Goal: Task Accomplishment & Management: Manage account settings

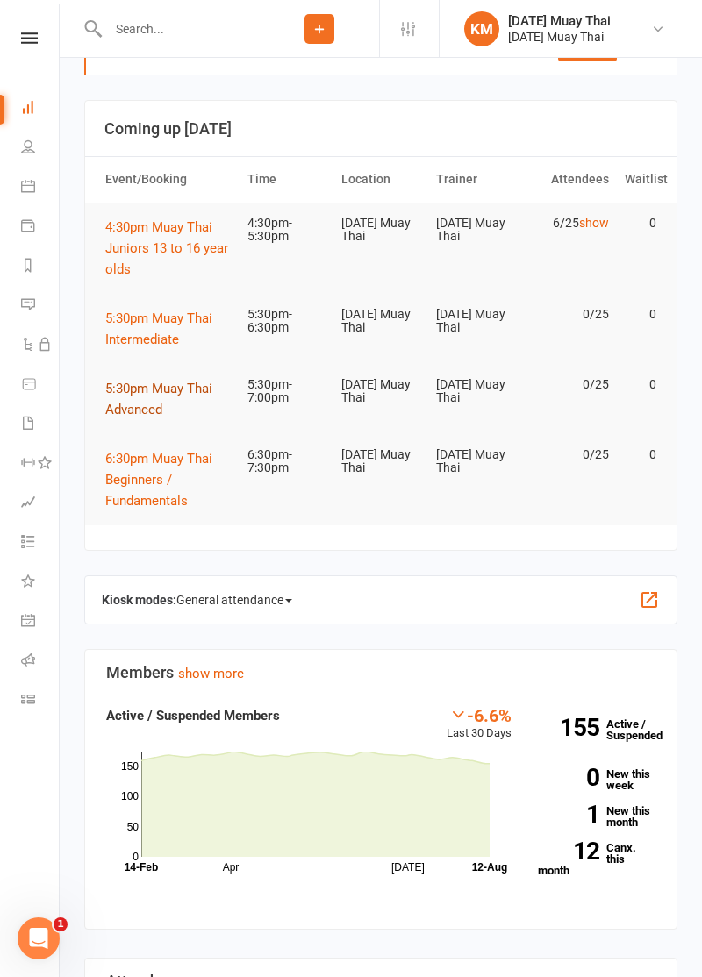
click at [145, 402] on span "5:30pm Muay Thai Advanced" at bounding box center [158, 399] width 107 height 37
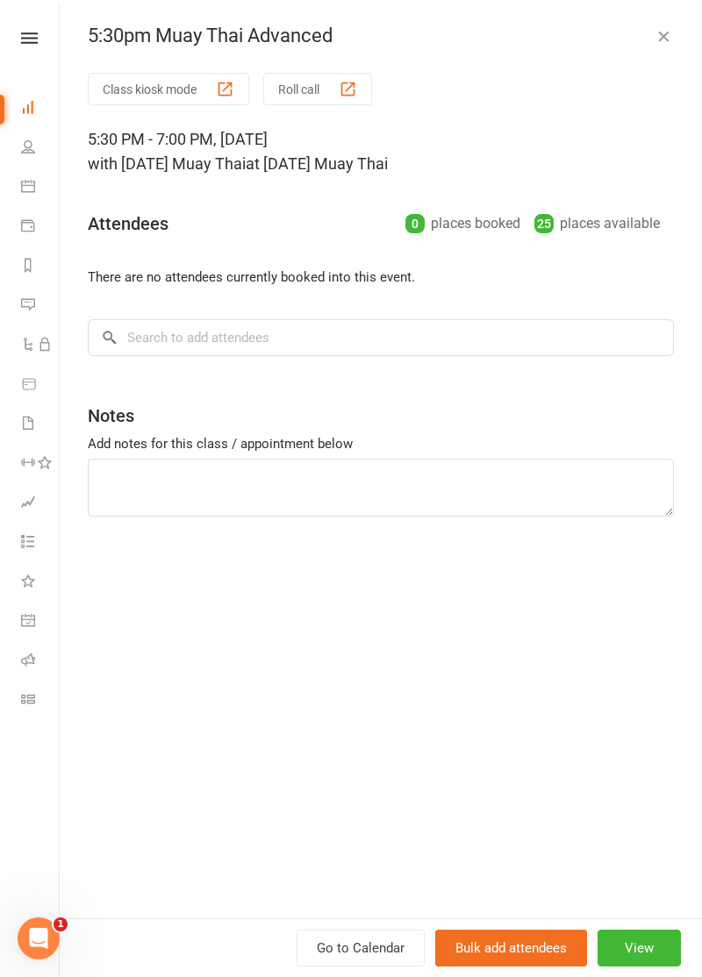
click at [337, 96] on button "Roll call" at bounding box center [317, 89] width 109 height 32
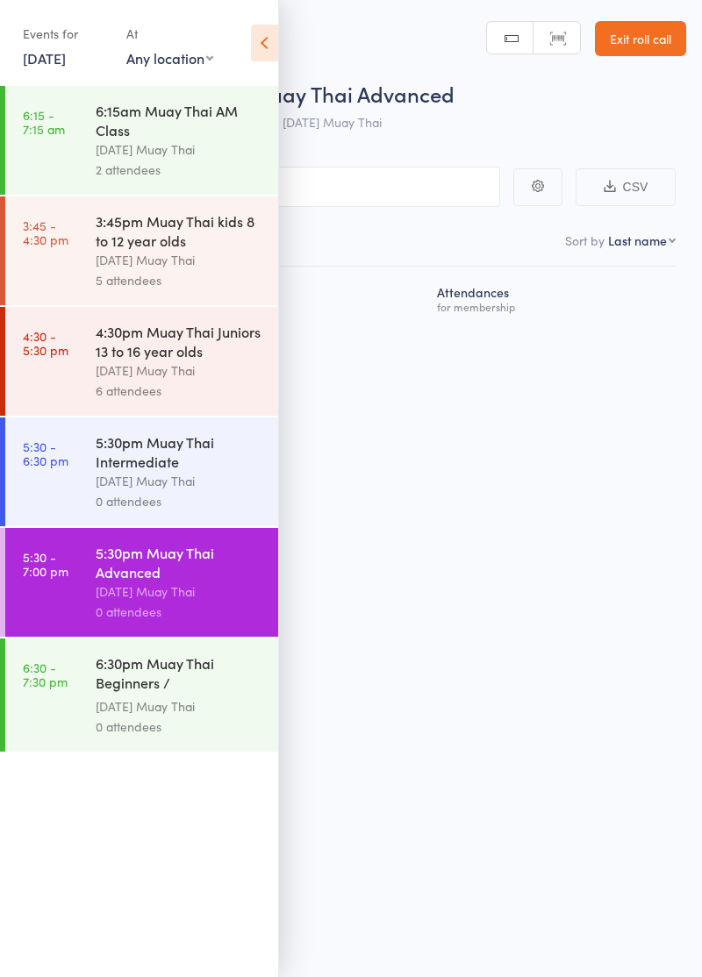
click at [258, 51] on icon at bounding box center [264, 43] width 27 height 37
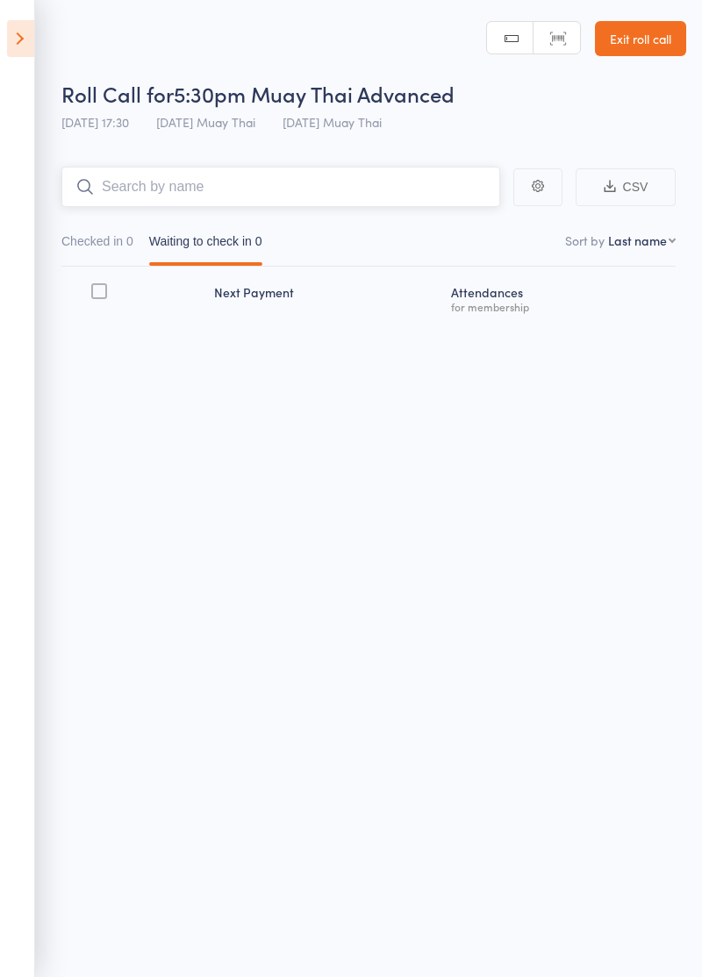
click at [334, 182] on input "search" at bounding box center [280, 187] width 438 height 40
type input "Blake"
click at [467, 230] on link "Drop in" at bounding box center [453, 223] width 57 height 27
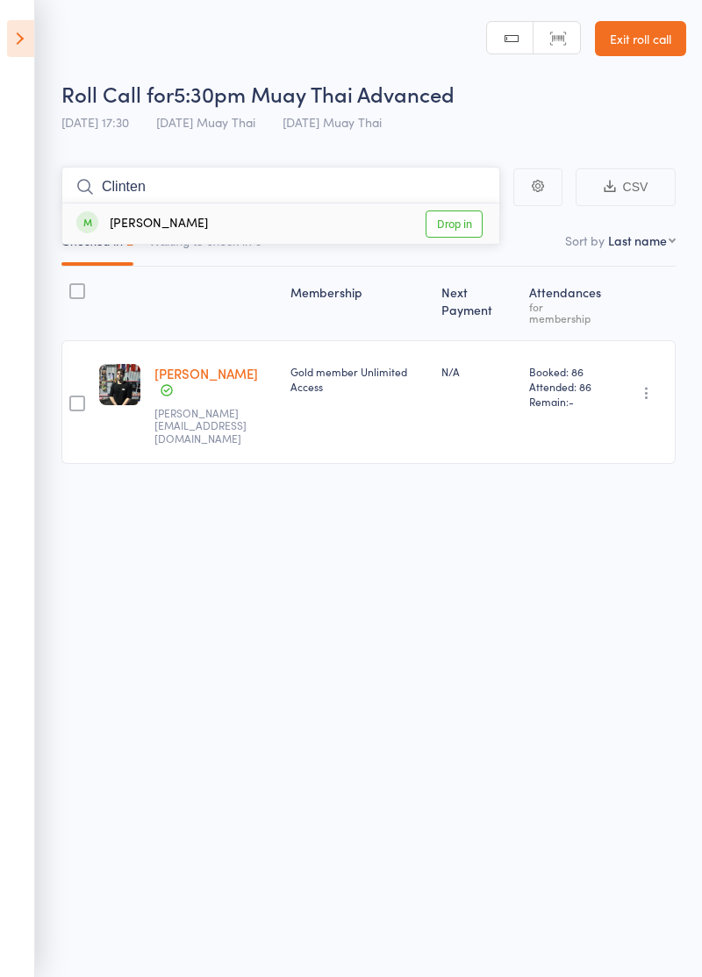
type input "Clinten"
click at [461, 228] on link "Drop in" at bounding box center [453, 223] width 57 height 27
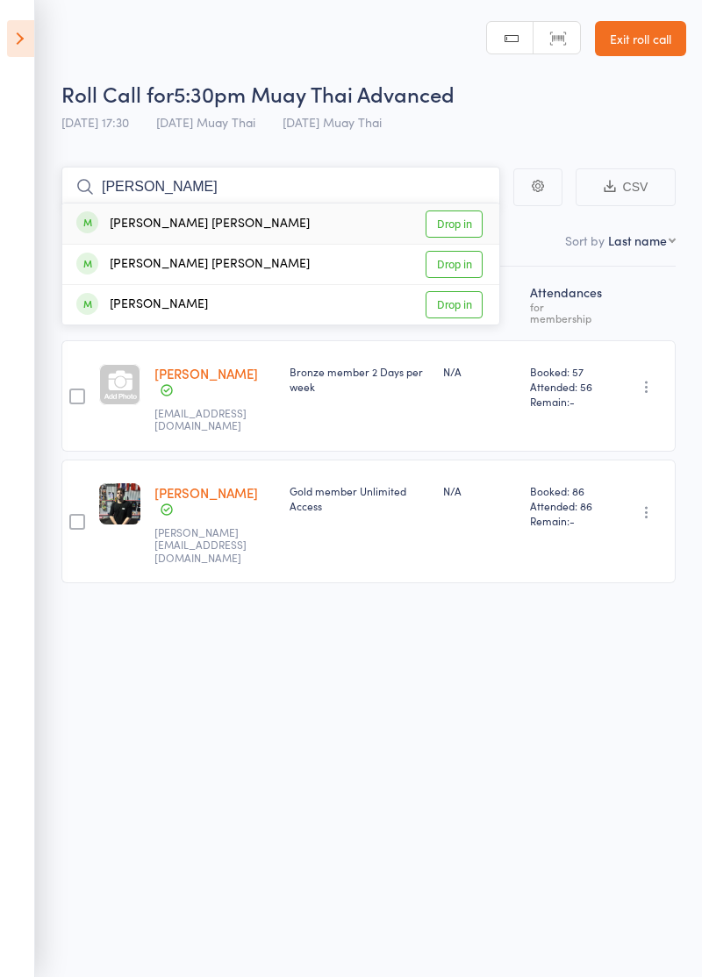
type input "Connor"
click at [467, 268] on link "Drop in" at bounding box center [453, 264] width 57 height 27
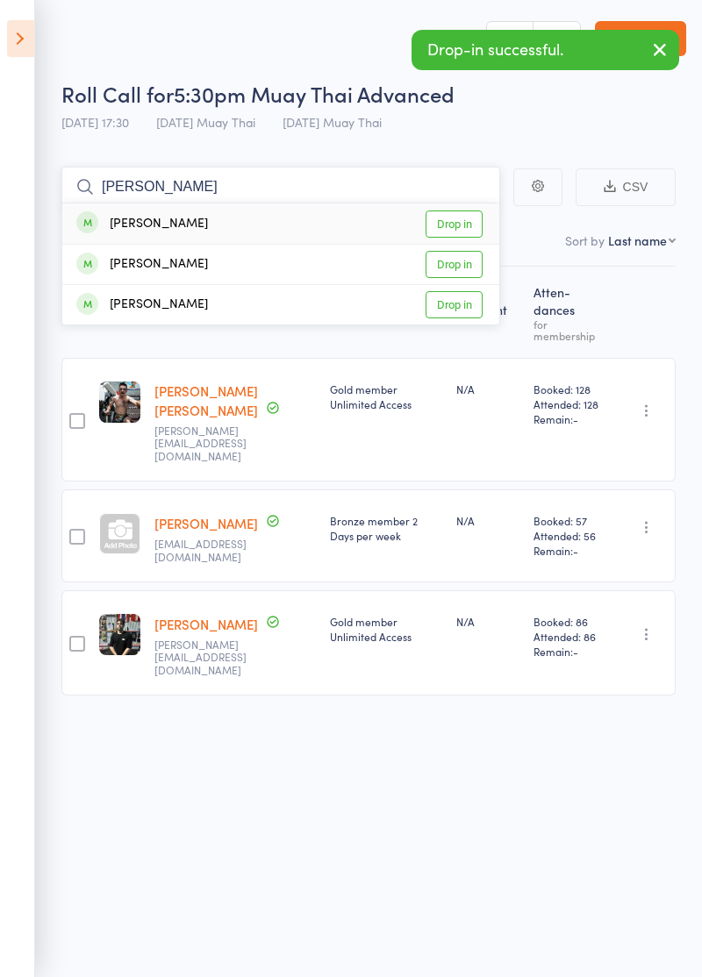
type input "Ella"
click at [469, 230] on link "Drop in" at bounding box center [453, 223] width 57 height 27
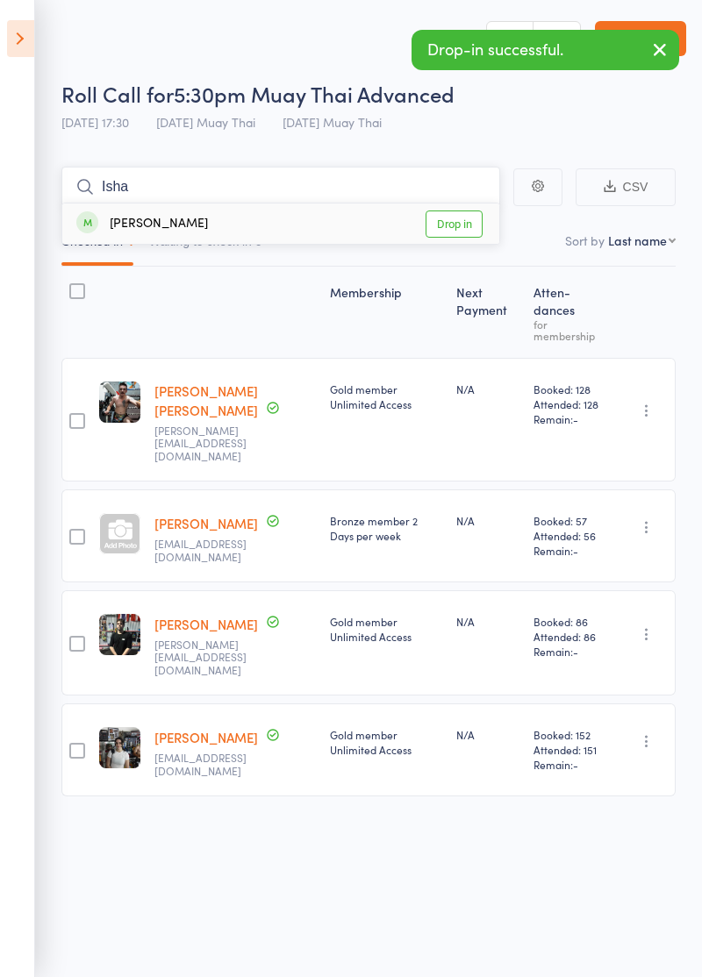
type input "Isha"
click at [467, 228] on link "Drop in" at bounding box center [453, 223] width 57 height 27
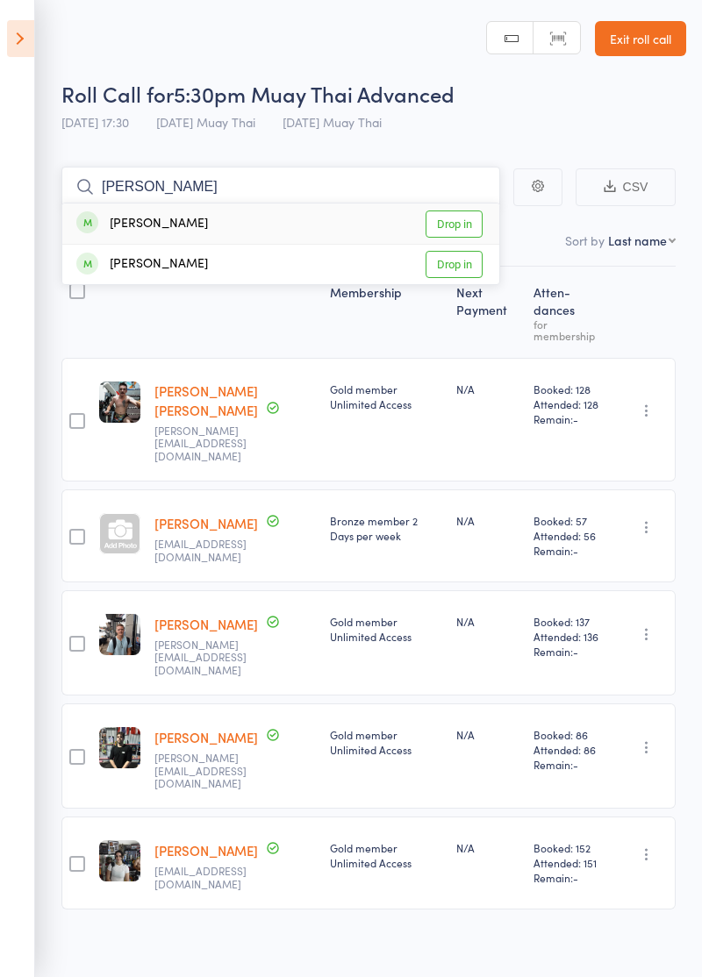
type input "Baxter"
click at [463, 226] on link "Drop in" at bounding box center [453, 223] width 57 height 27
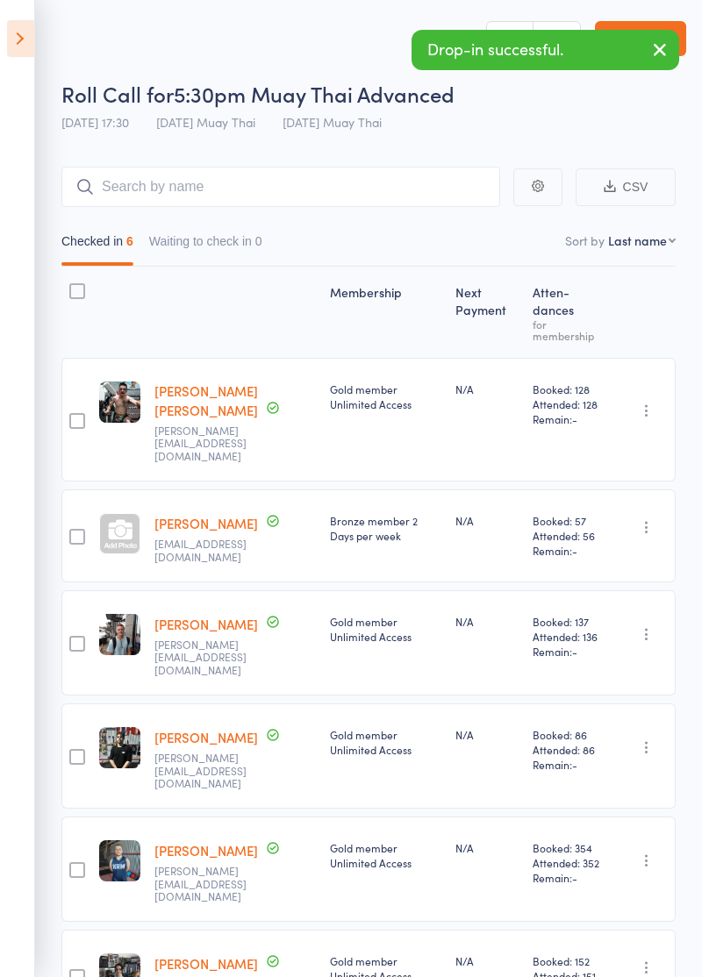
click at [24, 44] on icon at bounding box center [20, 38] width 27 height 37
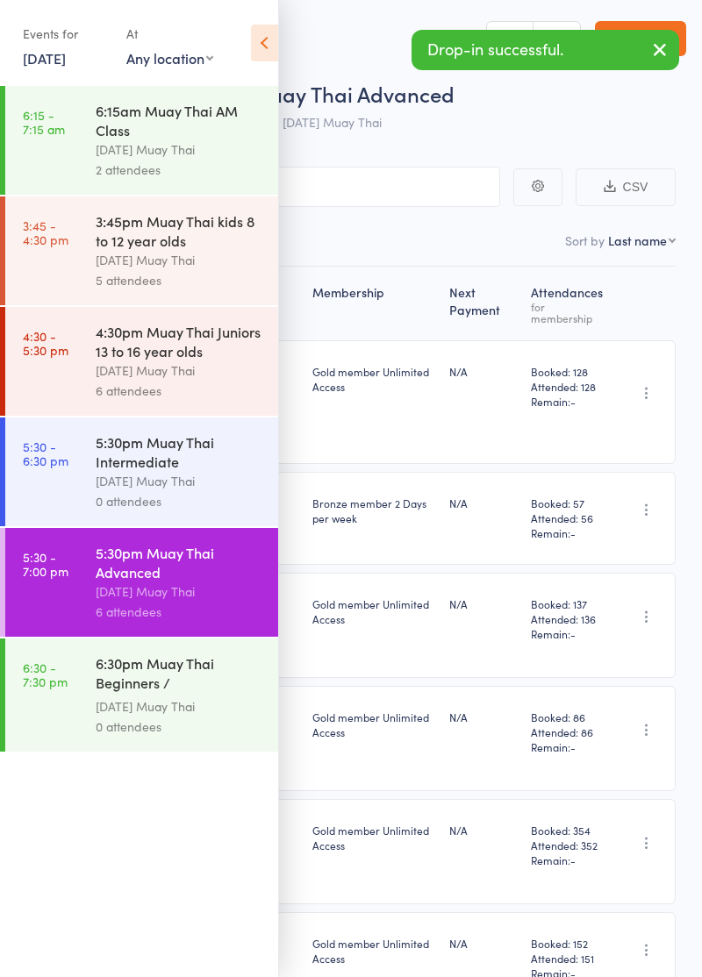
click at [78, 486] on link "5:30 - 6:30 pm 5:30pm Muay Thai Intermediate Karma Muay Thai 0 attendees" at bounding box center [141, 471] width 273 height 109
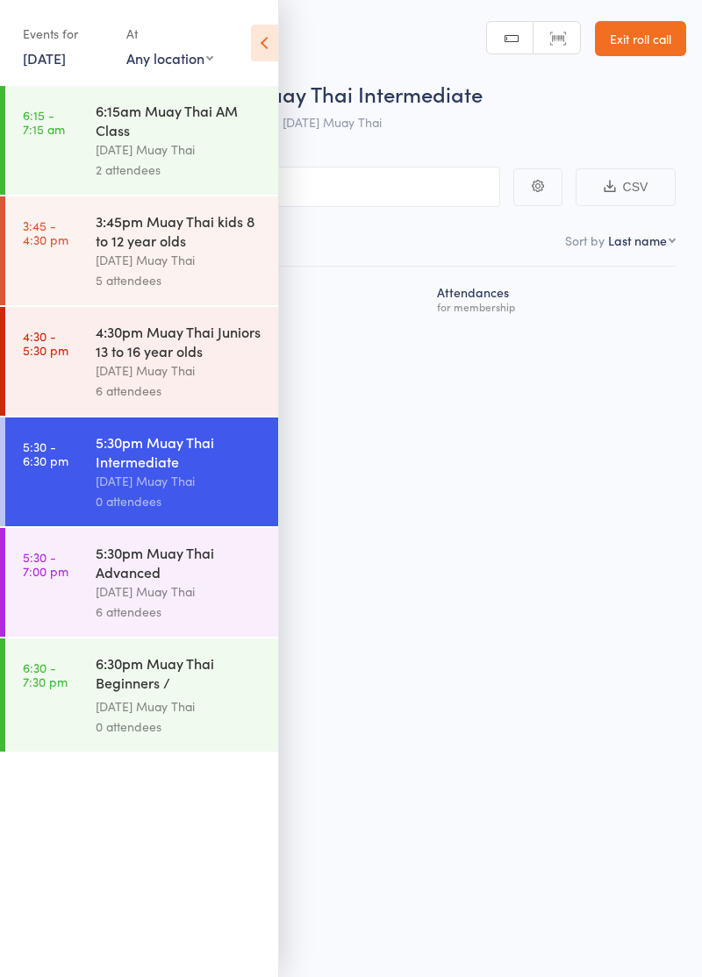
click at [267, 50] on icon at bounding box center [264, 43] width 27 height 37
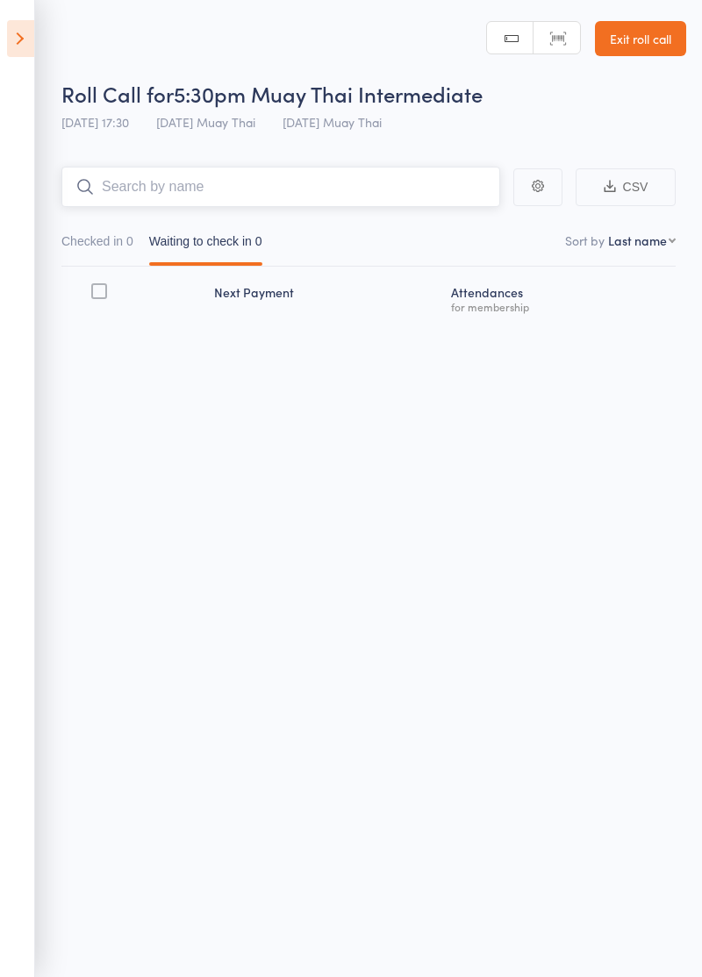
click at [301, 194] on input "search" at bounding box center [280, 187] width 438 height 40
click at [424, 187] on input "search" at bounding box center [280, 187] width 438 height 40
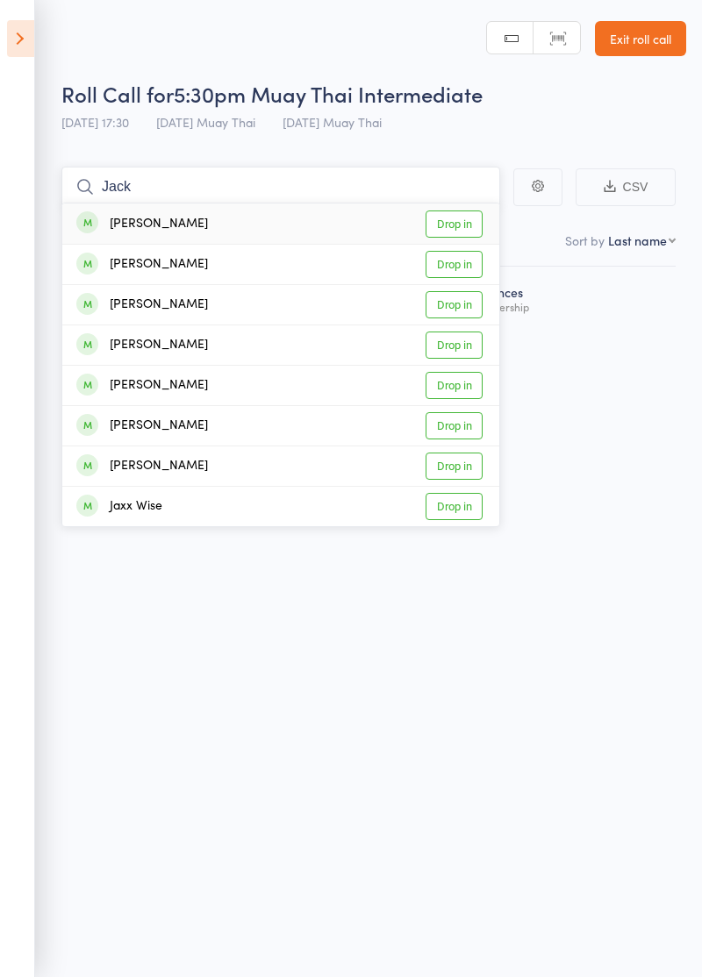
type input "Jack"
click at [465, 344] on link "Drop in" at bounding box center [453, 344] width 57 height 27
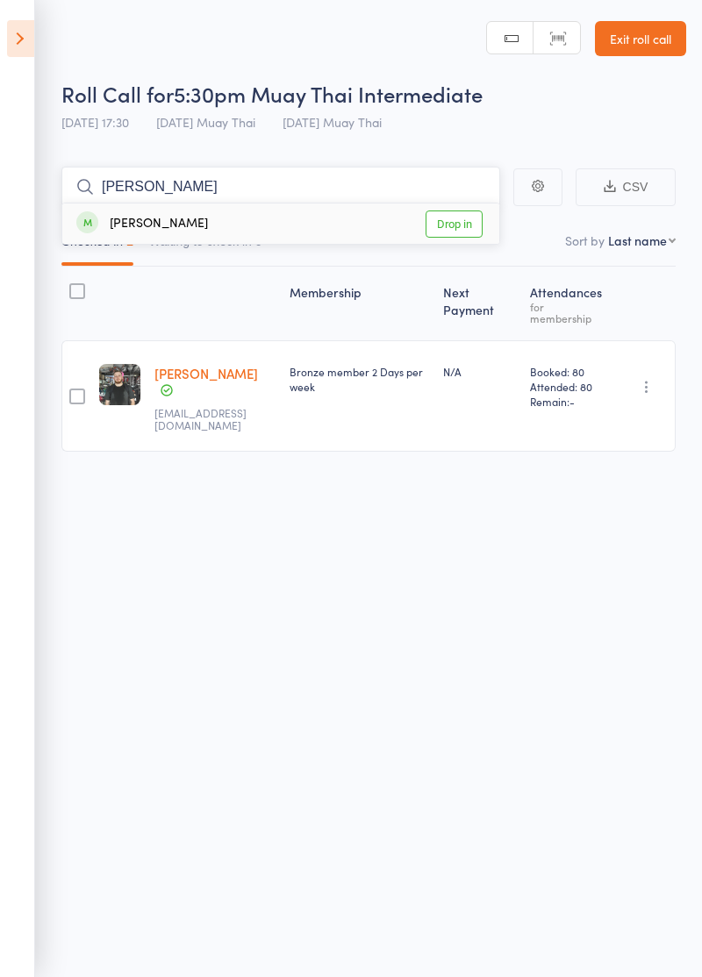
type input "Alana"
click at [461, 229] on link "Drop in" at bounding box center [453, 223] width 57 height 27
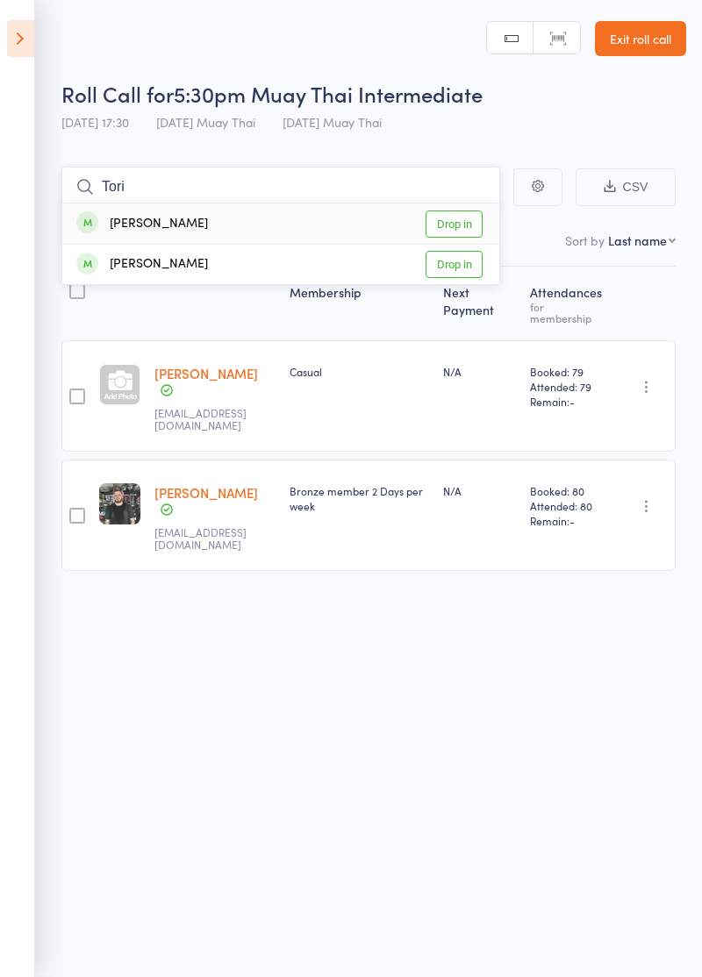
type input "Tori"
click at [468, 224] on link "Drop in" at bounding box center [453, 223] width 57 height 27
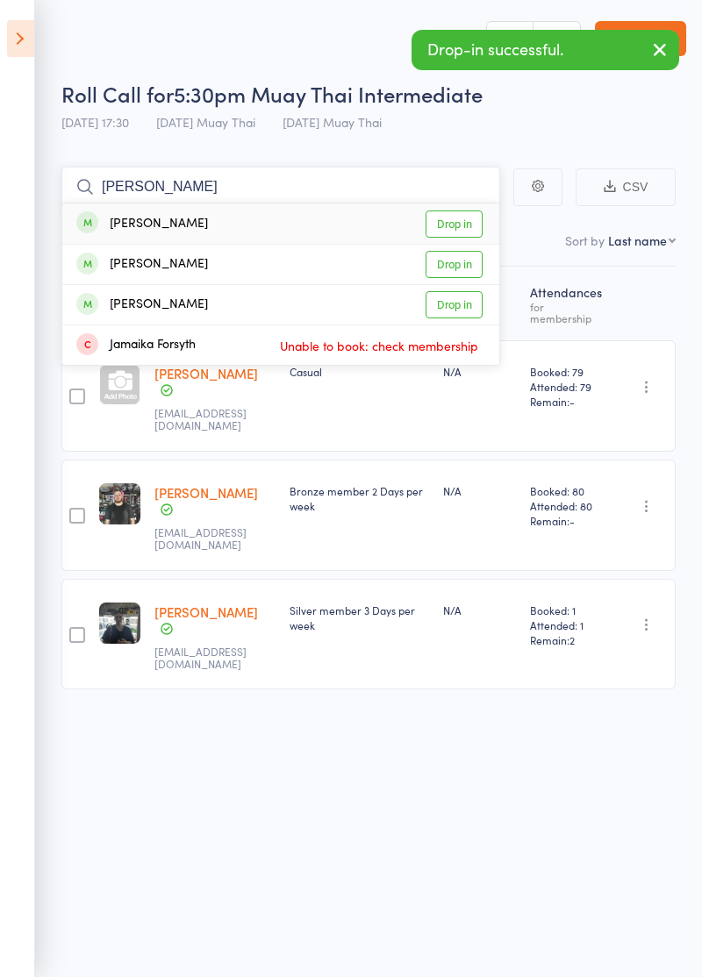
type input "Jamie"
click at [465, 223] on link "Drop in" at bounding box center [453, 223] width 57 height 27
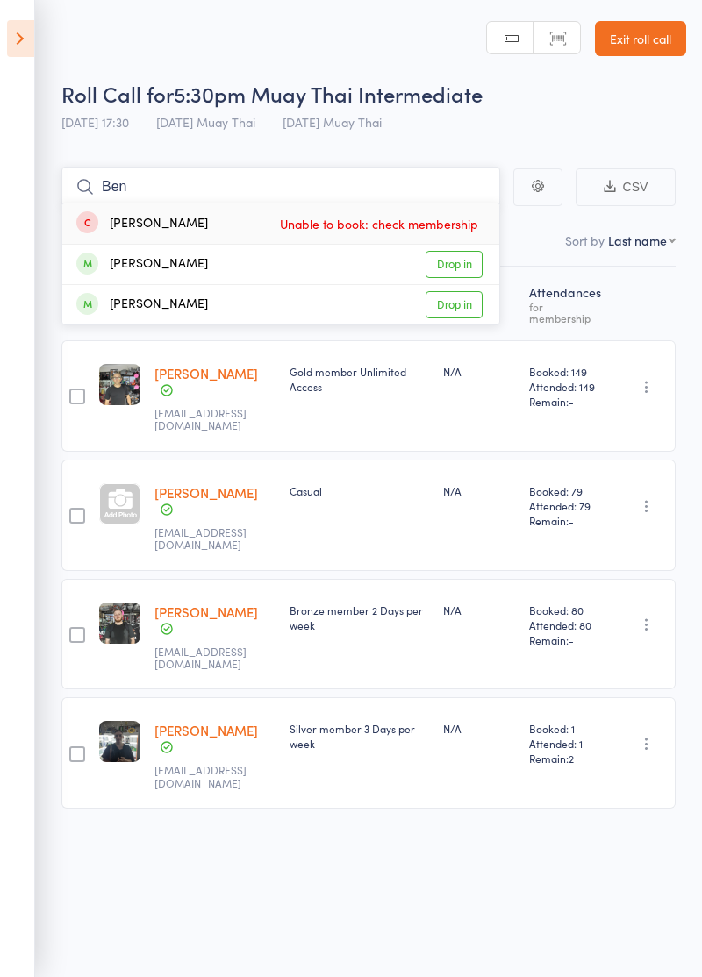
type input "Ben"
click at [470, 270] on link "Drop in" at bounding box center [453, 264] width 57 height 27
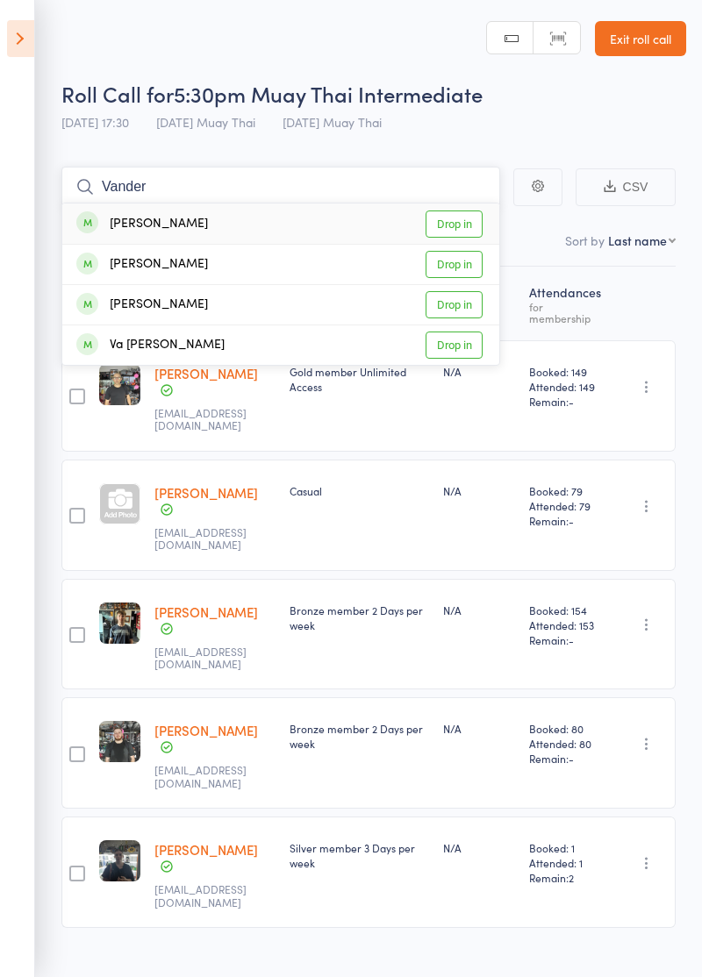
type input "Vander"
click at [470, 224] on link "Drop in" at bounding box center [453, 223] width 57 height 27
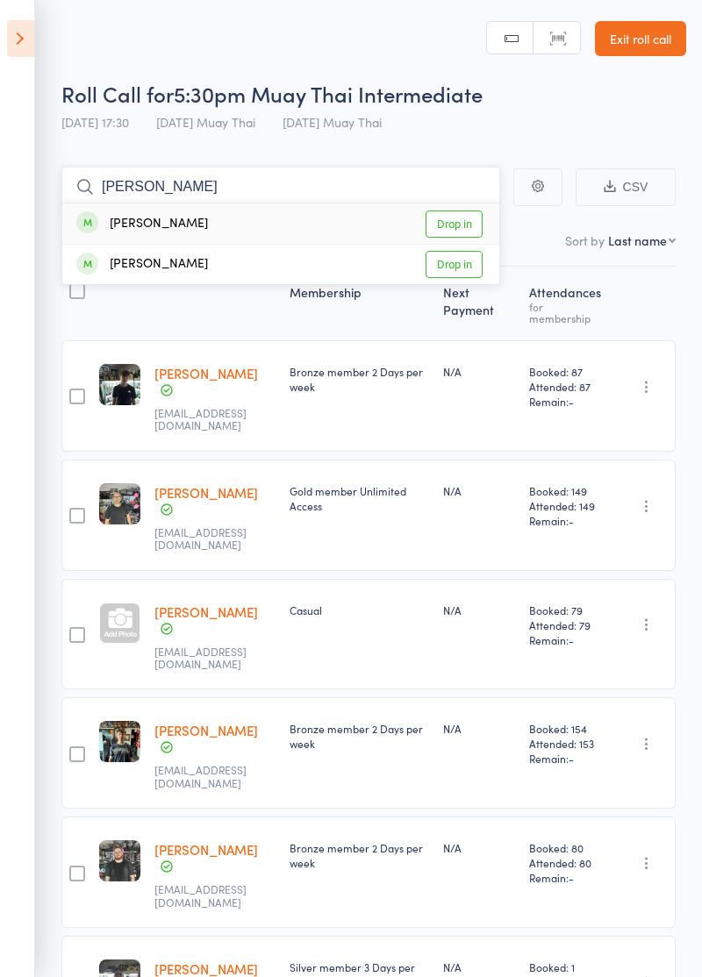
type input "Andre"
click at [468, 224] on link "Drop in" at bounding box center [453, 223] width 57 height 27
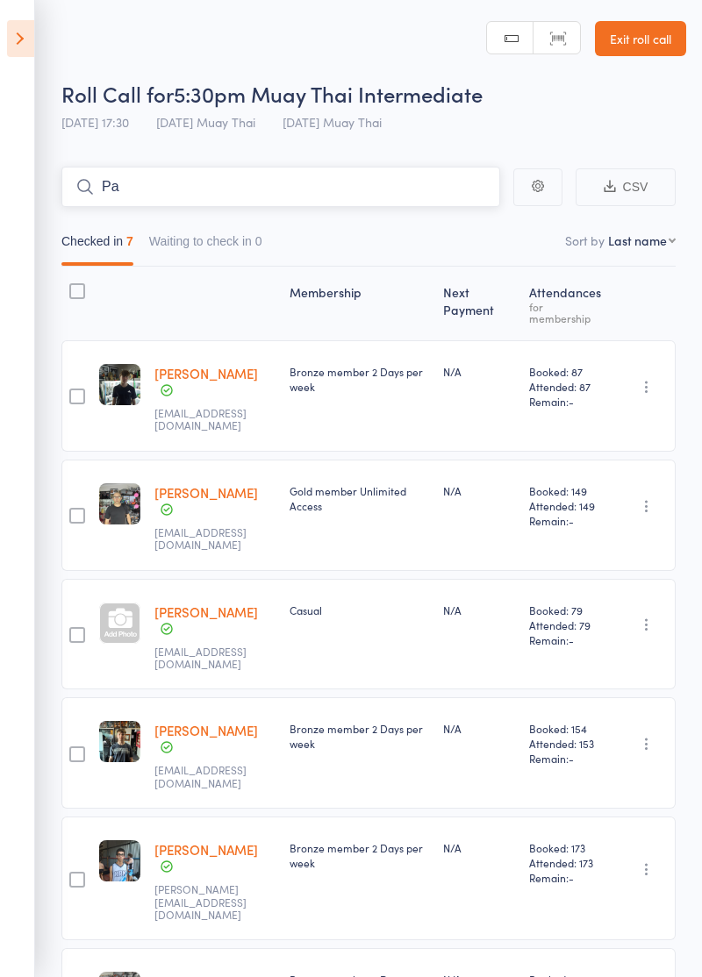
type input "P"
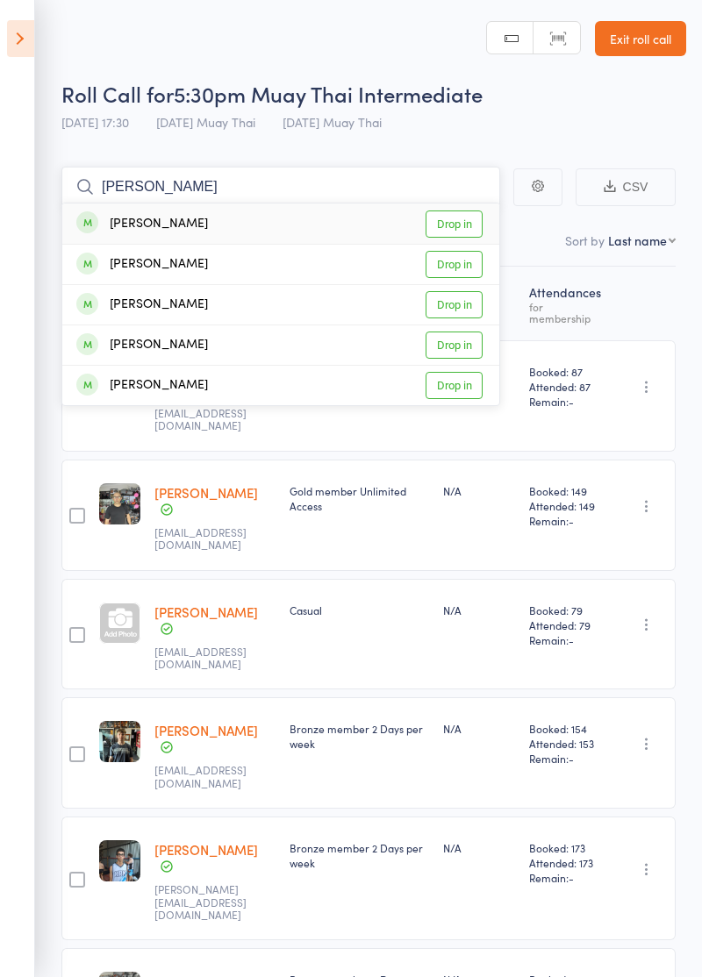
type input "Daniel p"
click at [466, 309] on link "Drop in" at bounding box center [453, 304] width 57 height 27
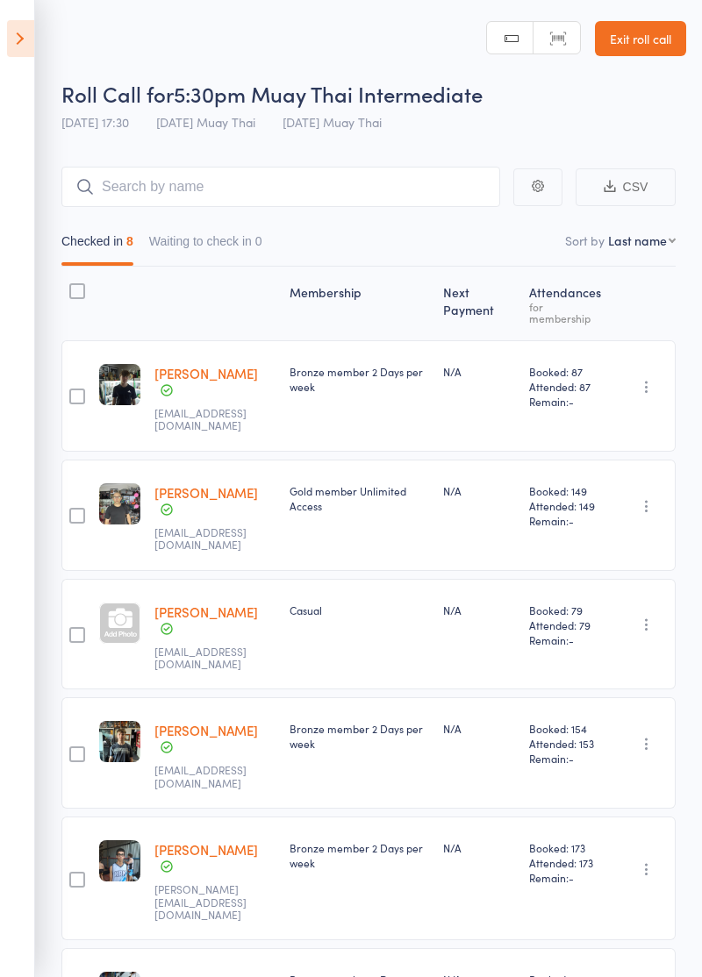
click at [21, 48] on icon at bounding box center [20, 38] width 27 height 37
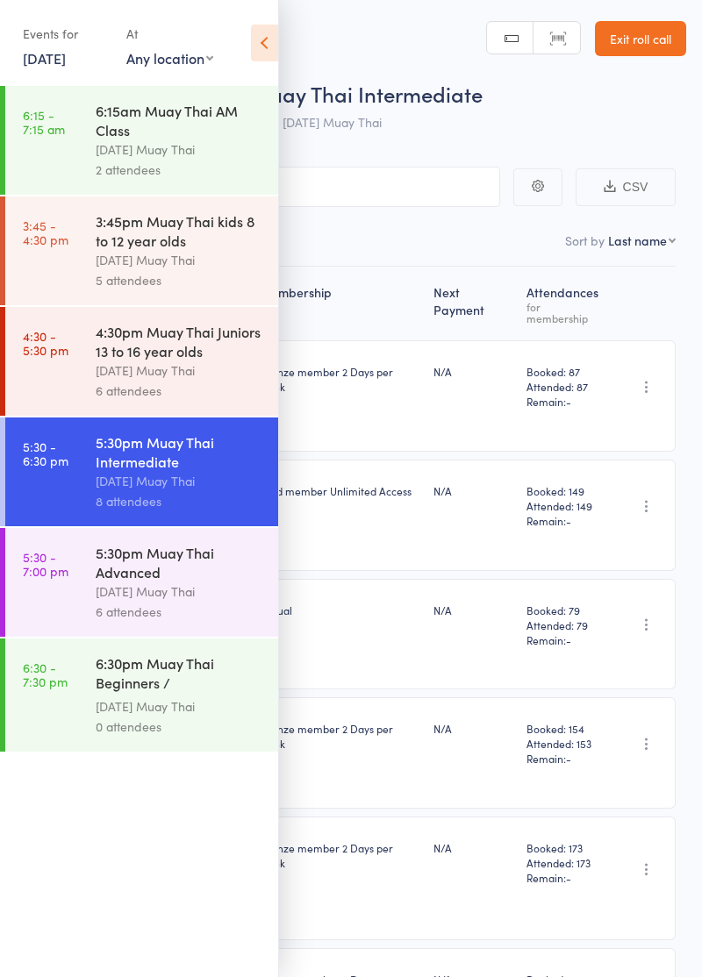
click at [203, 602] on div "[DATE] Muay Thai" at bounding box center [179, 591] width 167 height 20
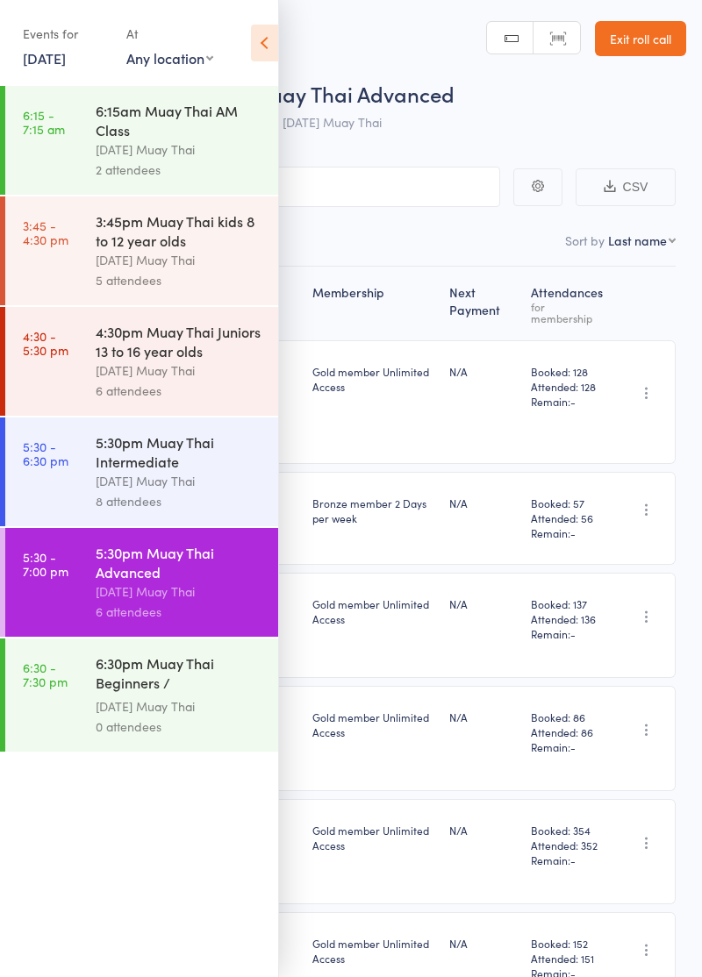
click at [254, 34] on icon at bounding box center [264, 43] width 27 height 37
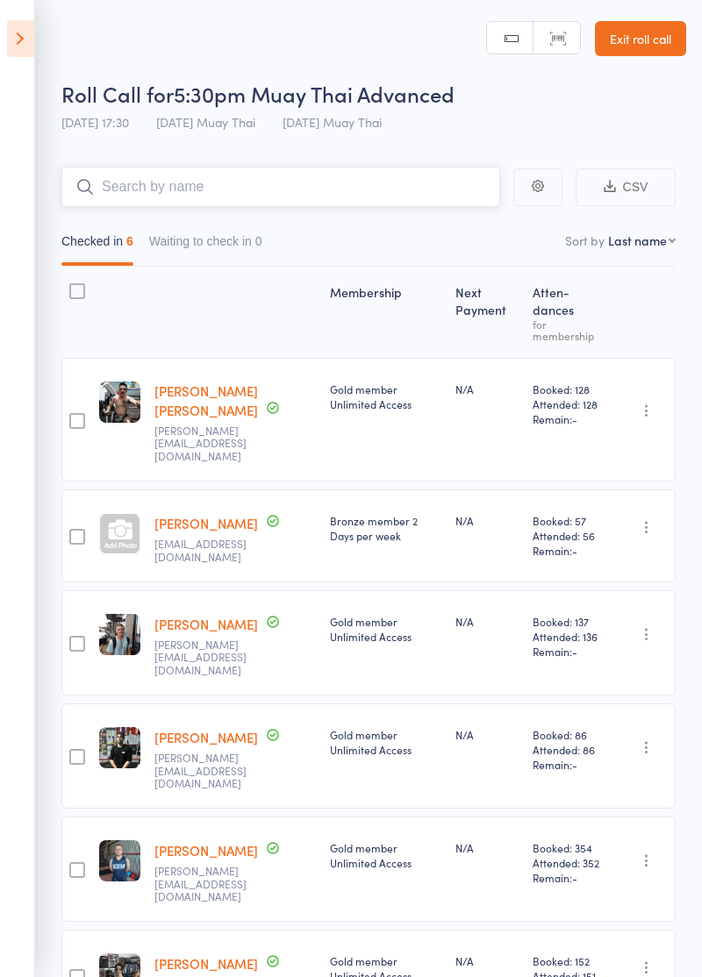
click at [228, 194] on input "search" at bounding box center [280, 187] width 438 height 40
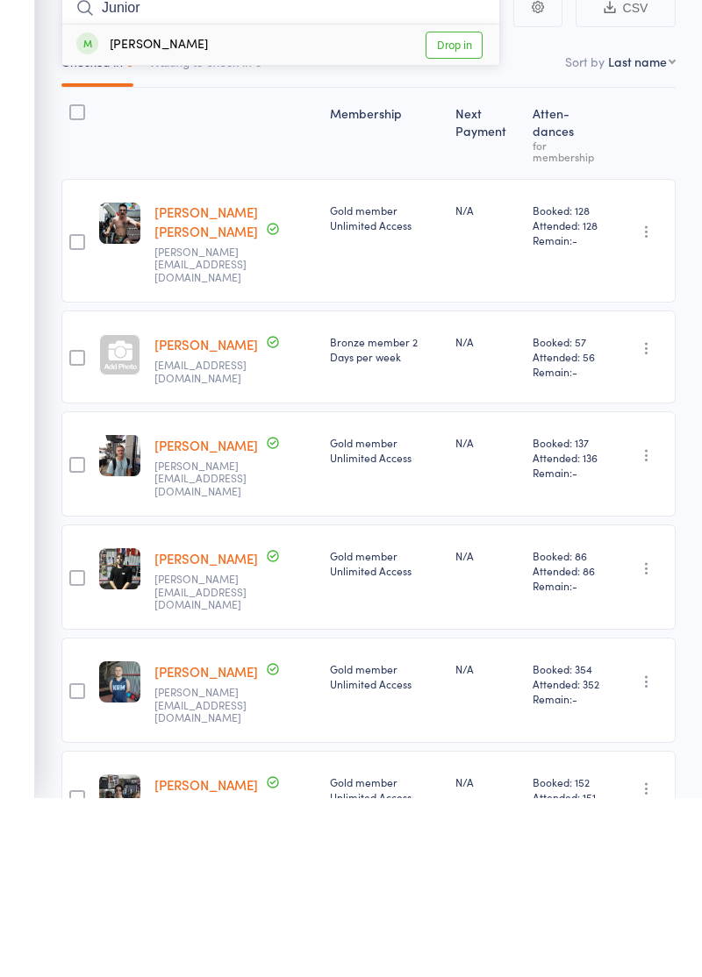
type input "Junior"
click at [472, 222] on link "Drop in" at bounding box center [453, 223] width 57 height 27
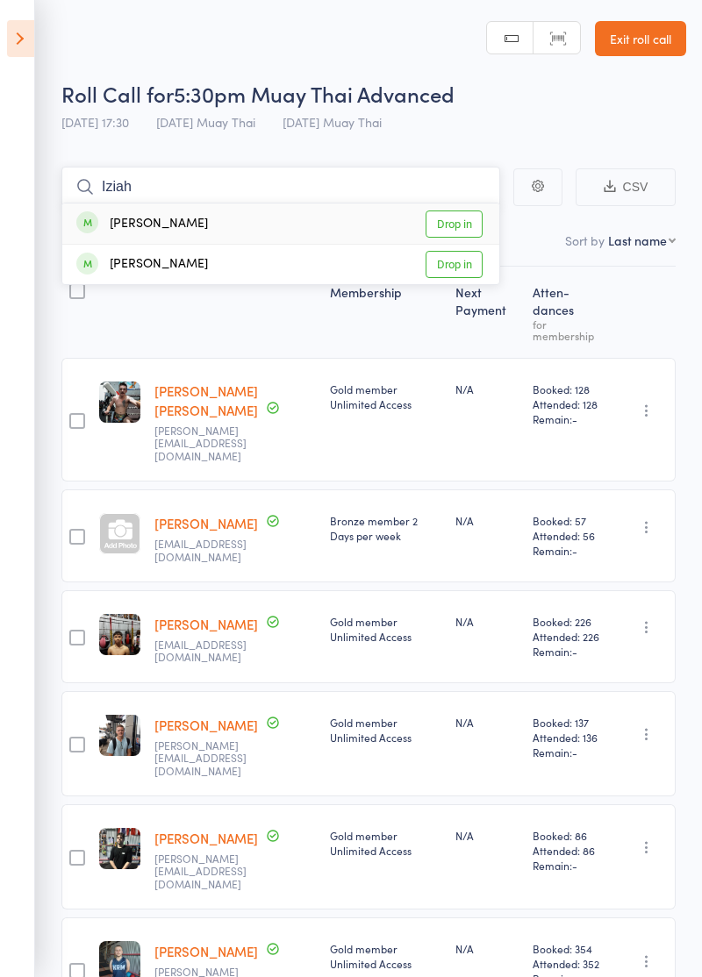
type input "Iziah"
click at [469, 267] on link "Drop in" at bounding box center [453, 264] width 57 height 27
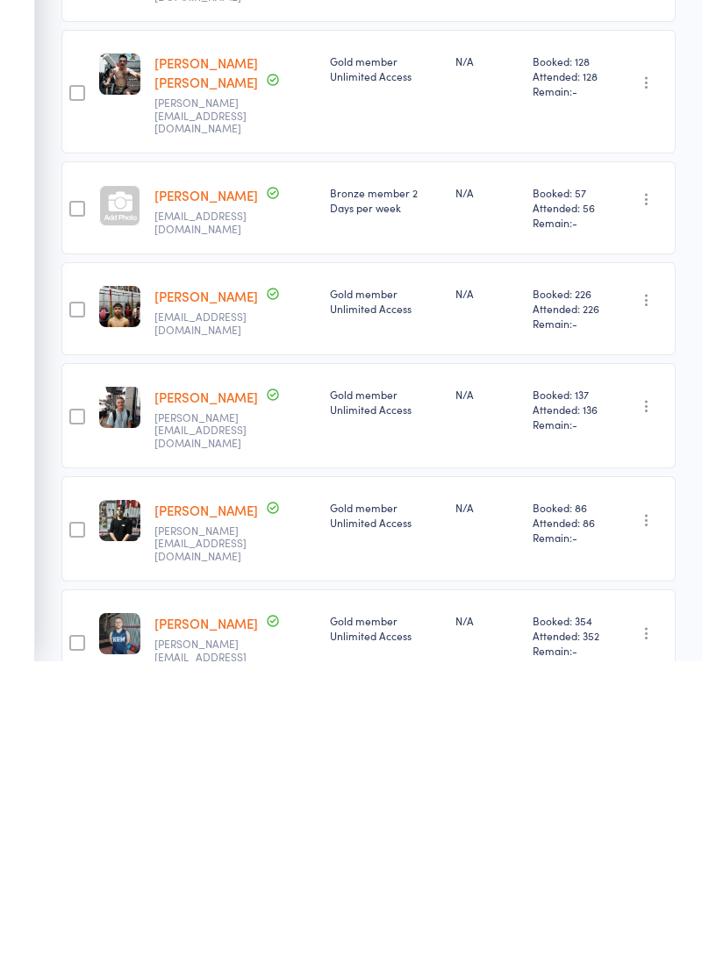
scroll to position [125, 0]
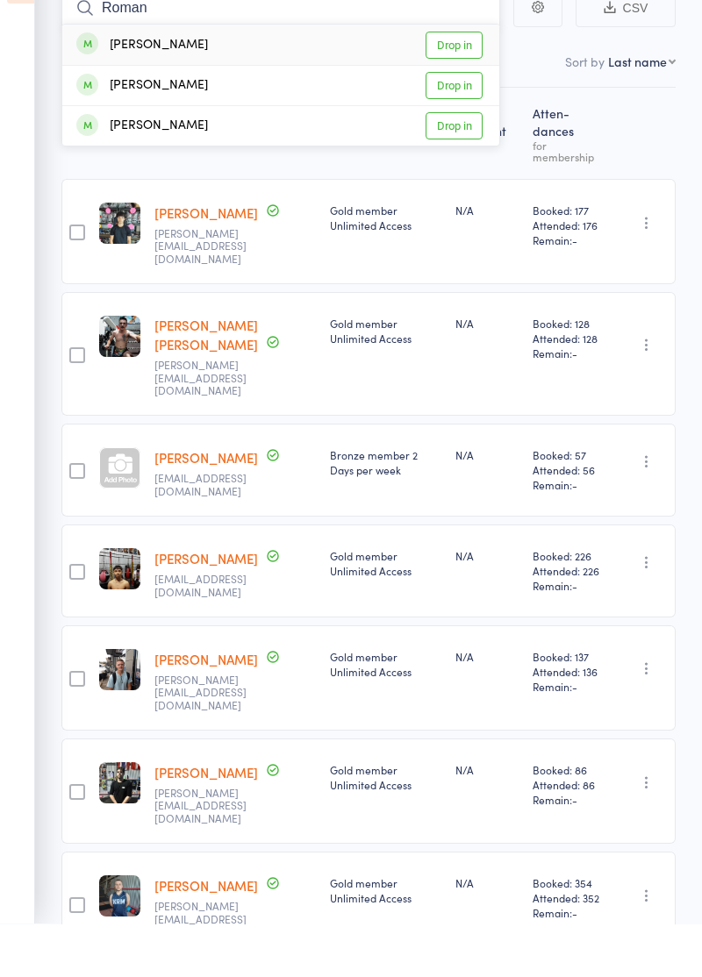
type input "Roman"
click at [472, 99] on link "Drop in" at bounding box center [453, 98] width 57 height 27
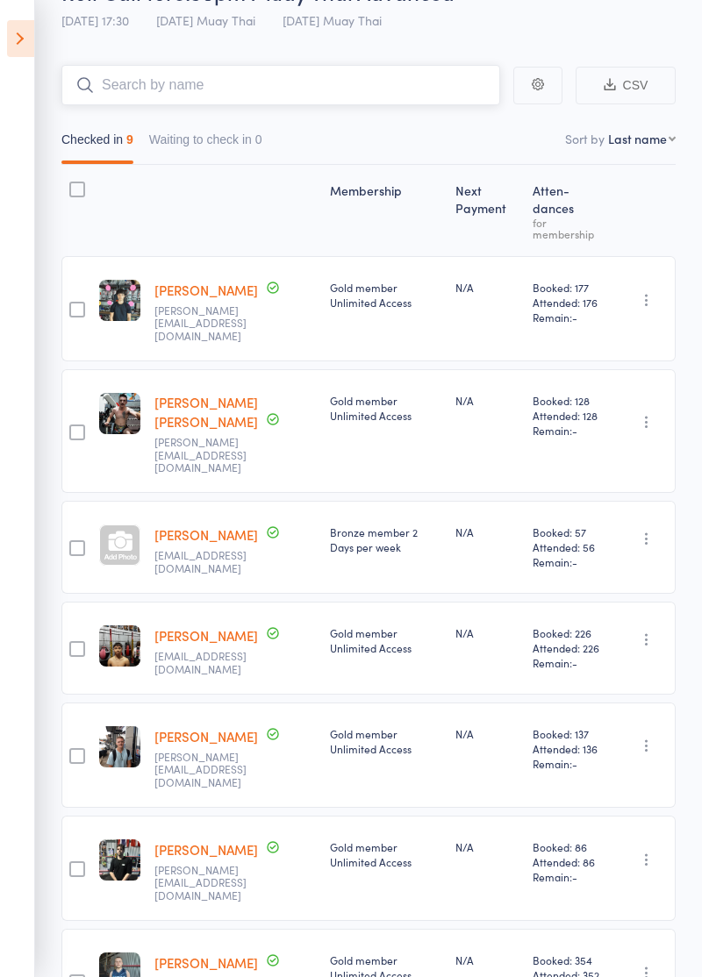
scroll to position [0, 0]
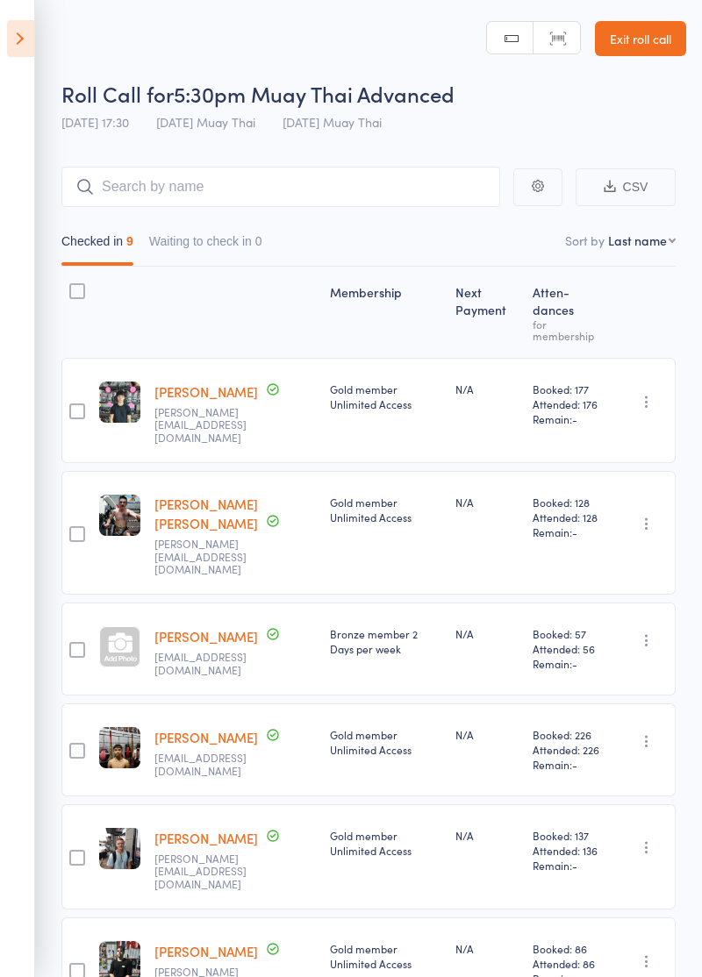
click at [654, 44] on link "Exit roll call" at bounding box center [640, 38] width 91 height 35
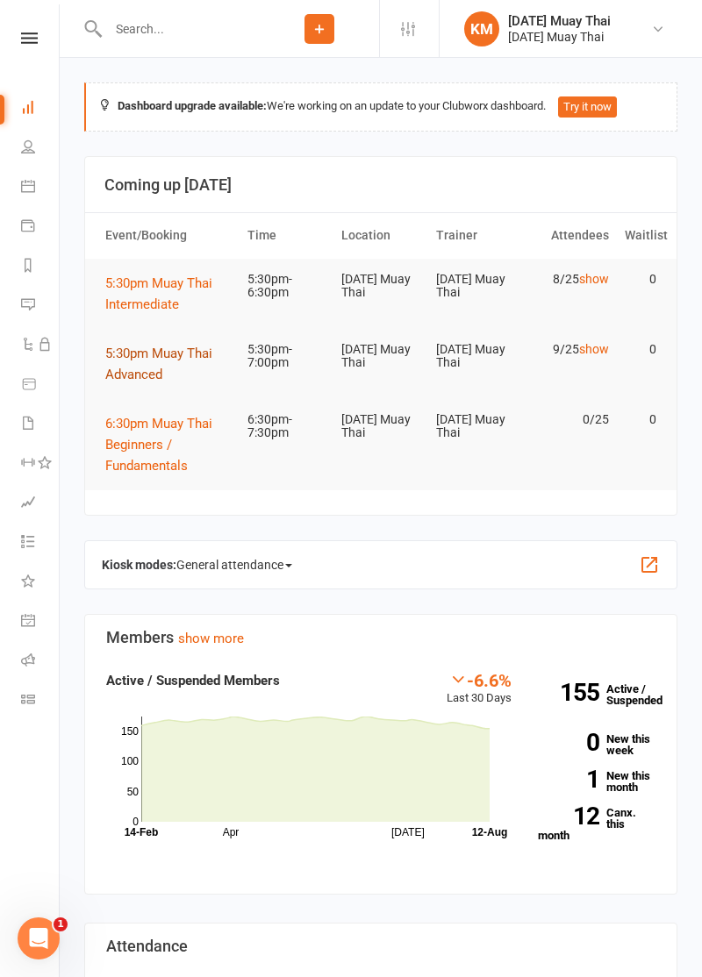
click at [123, 363] on button "5:30pm Muay Thai Advanced" at bounding box center [168, 364] width 126 height 42
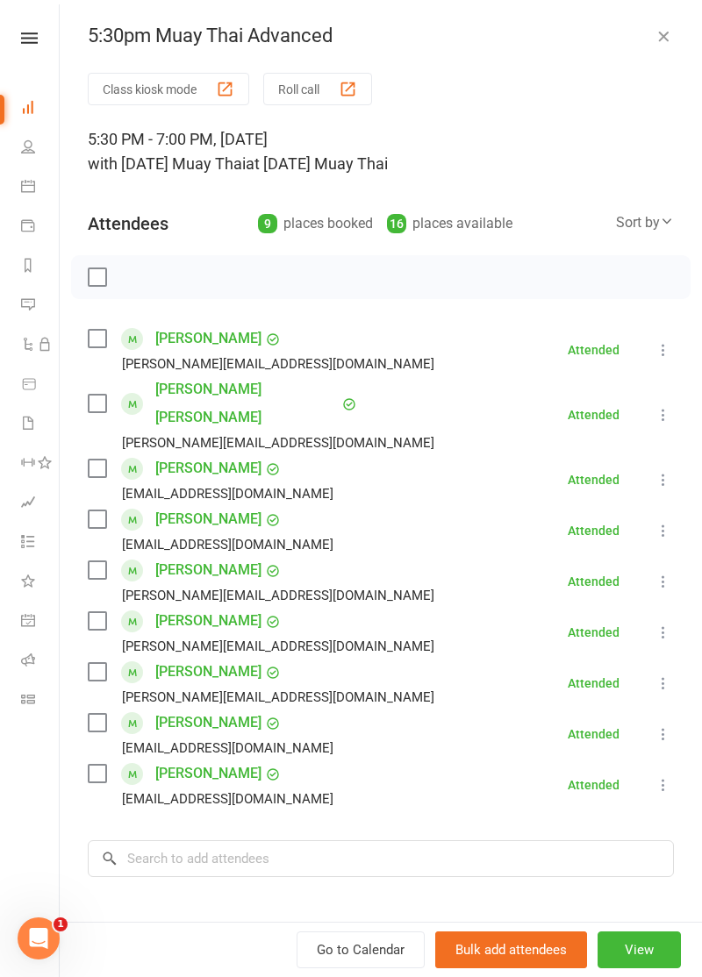
click at [154, 82] on button "Class kiosk mode" at bounding box center [168, 89] width 161 height 32
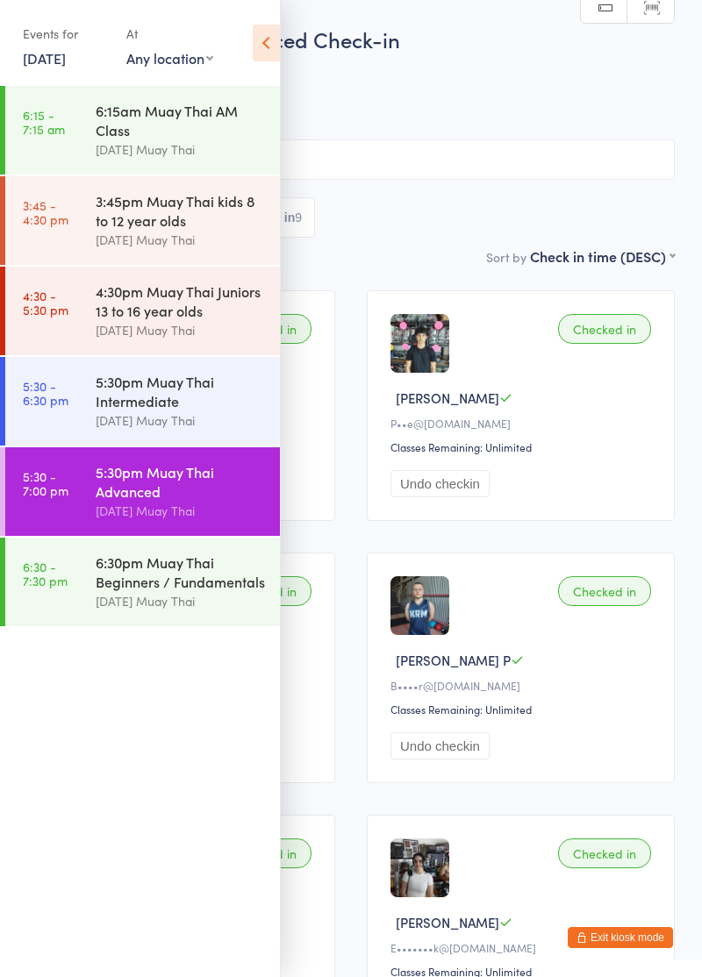
click at [269, 56] on icon at bounding box center [266, 43] width 27 height 37
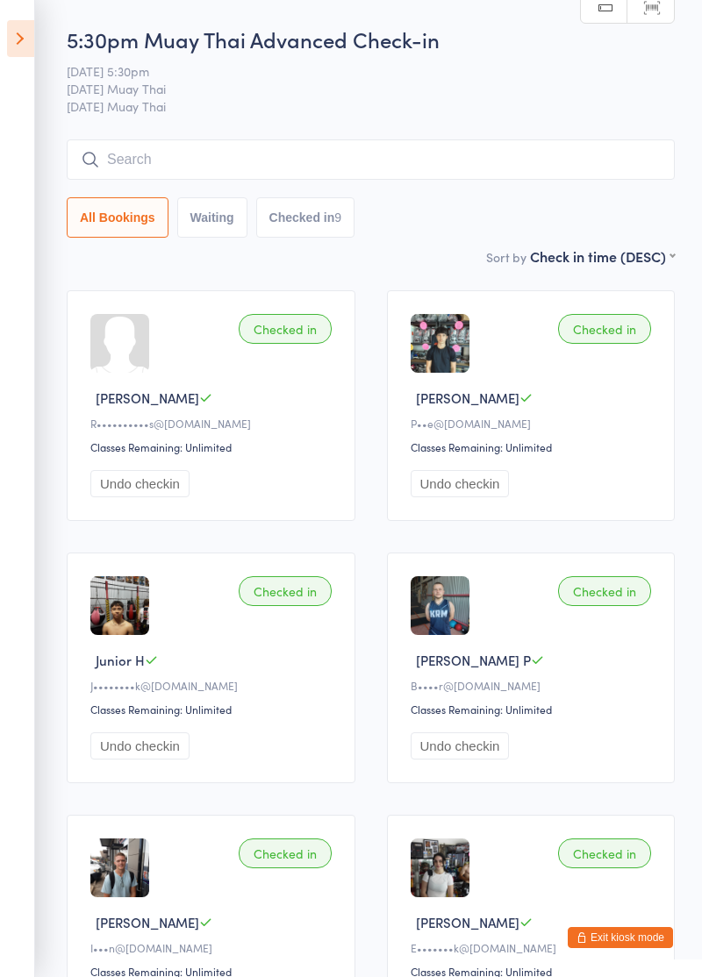
click at [328, 140] on input "search" at bounding box center [371, 159] width 608 height 40
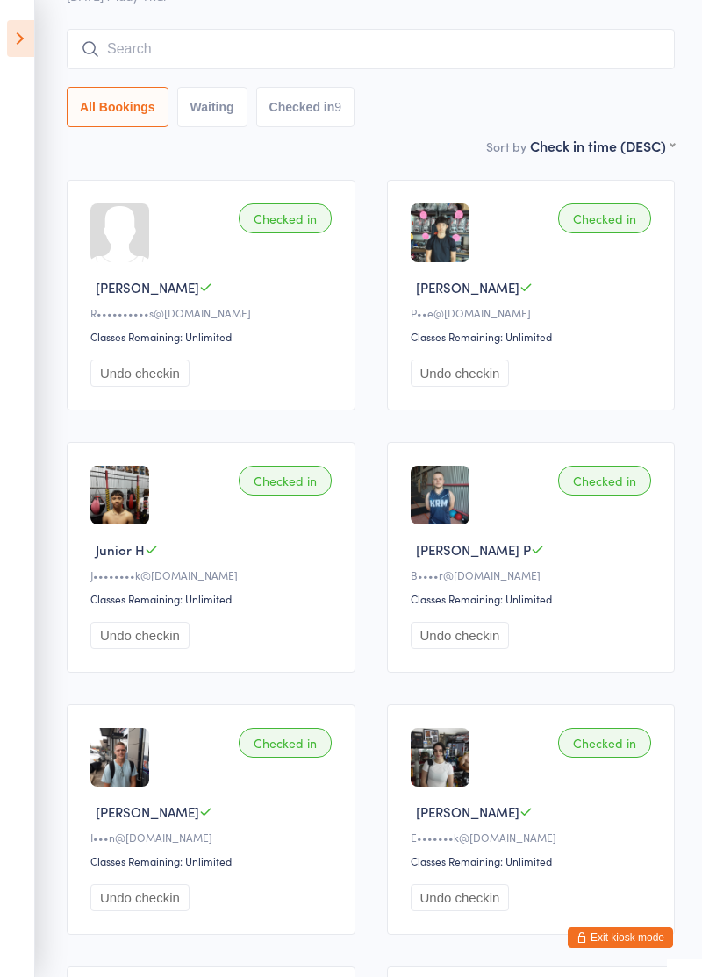
scroll to position [140, 0]
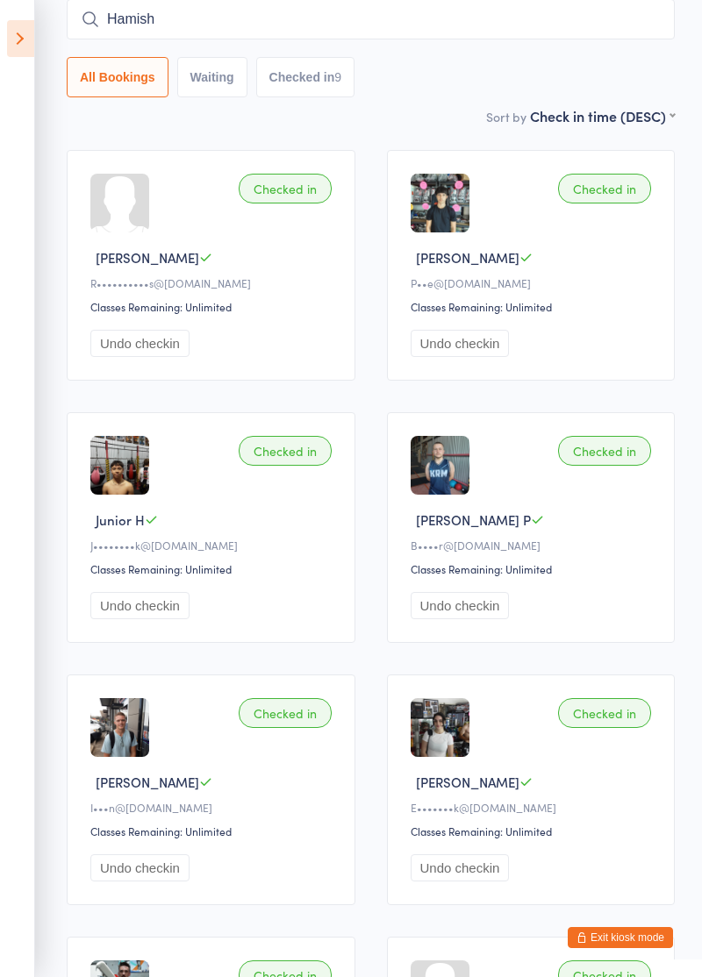
type input "Hamish"
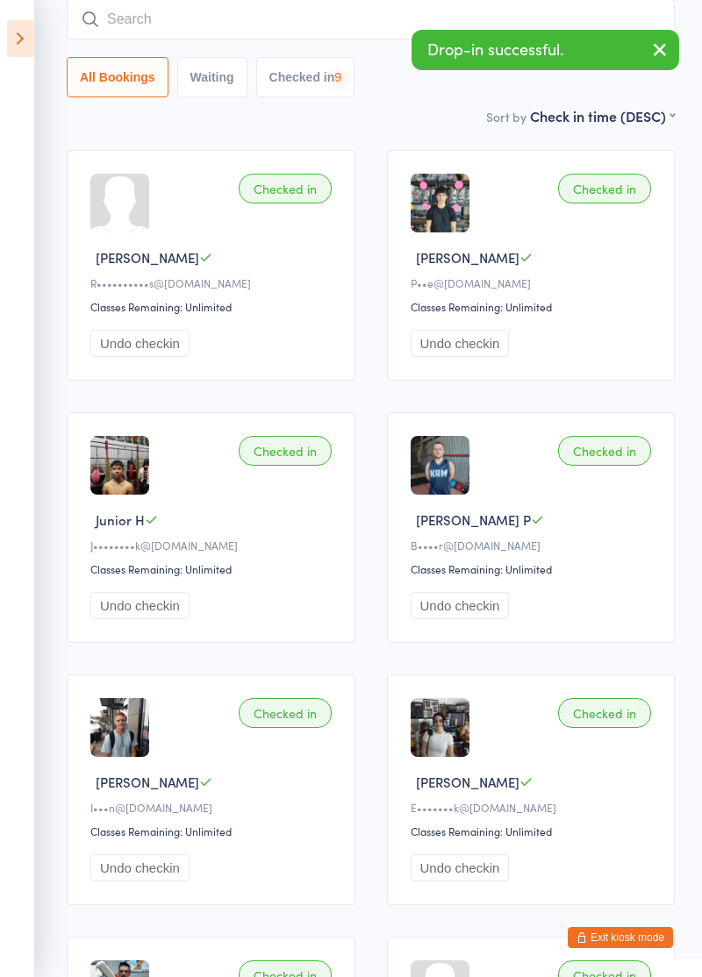
click at [23, 35] on icon at bounding box center [20, 38] width 27 height 37
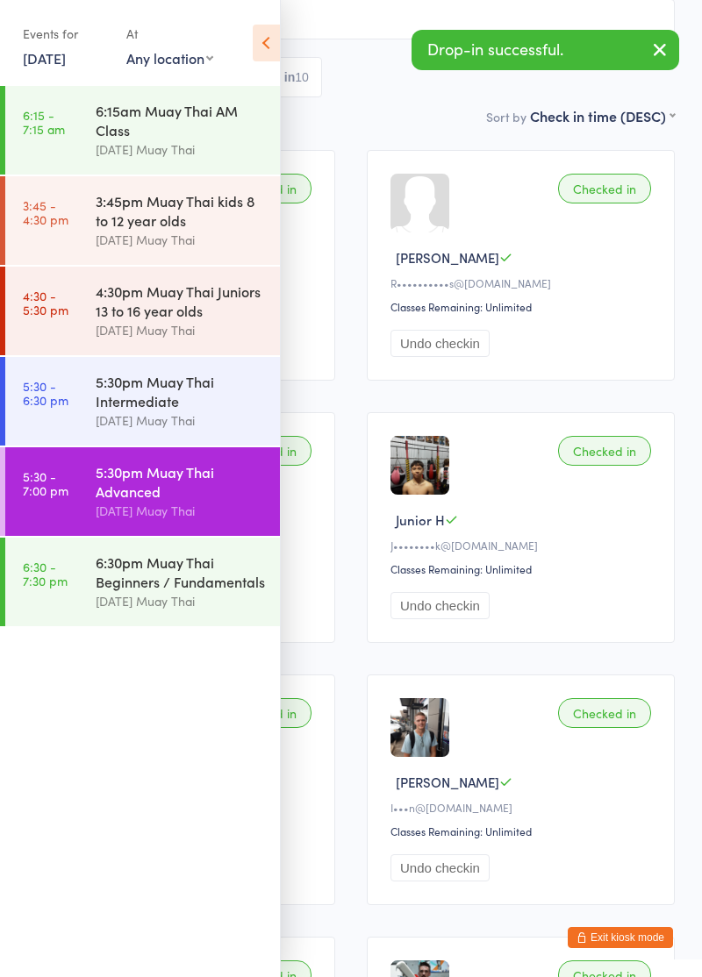
click at [96, 390] on div "5:30pm Muay Thai Intermediate" at bounding box center [180, 391] width 169 height 39
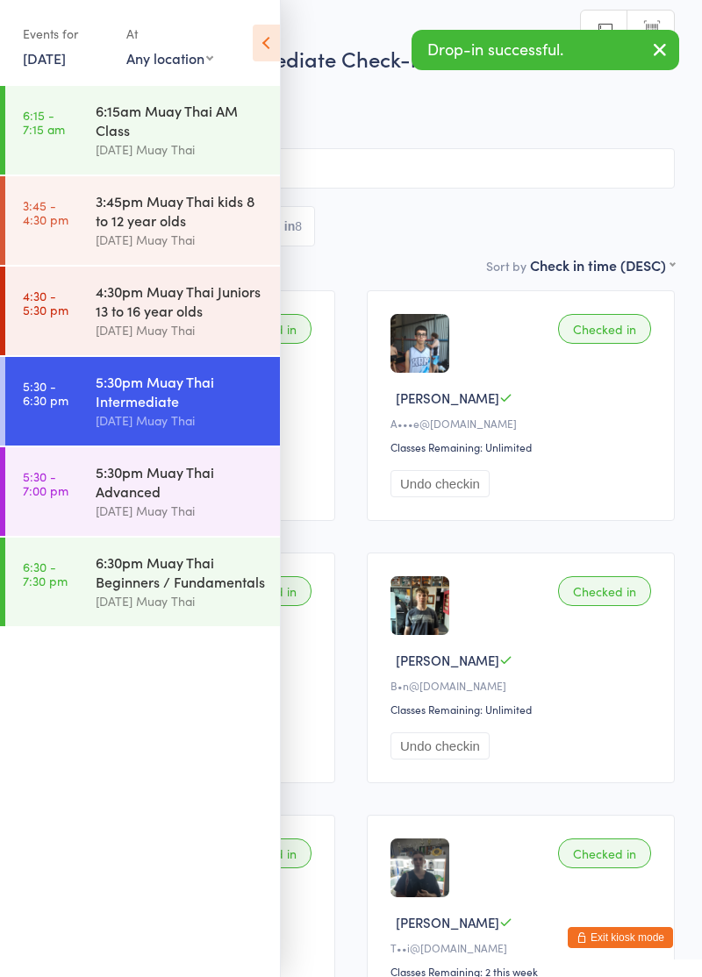
click at [260, 49] on icon at bounding box center [266, 43] width 27 height 37
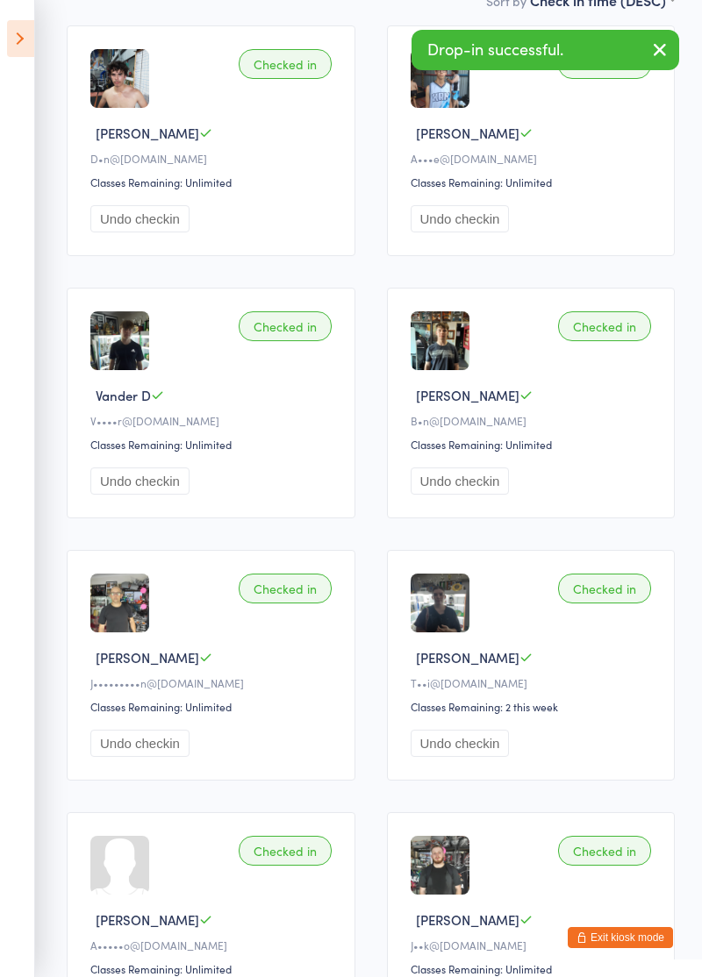
scroll to position [366, 0]
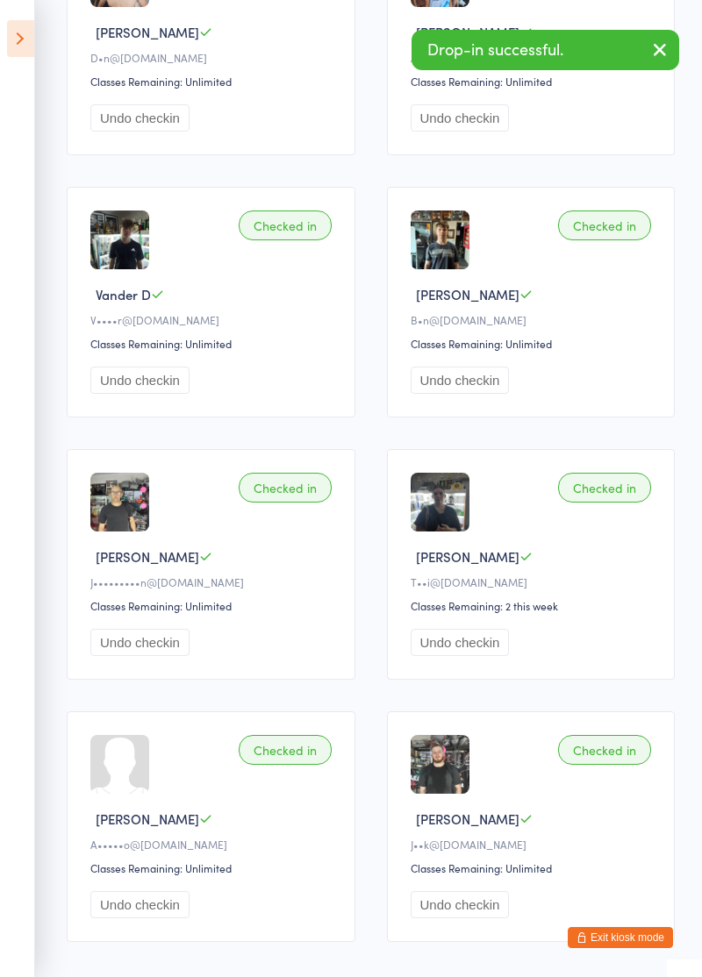
click at [623, 948] on button "Exit kiosk mode" at bounding box center [619, 937] width 105 height 21
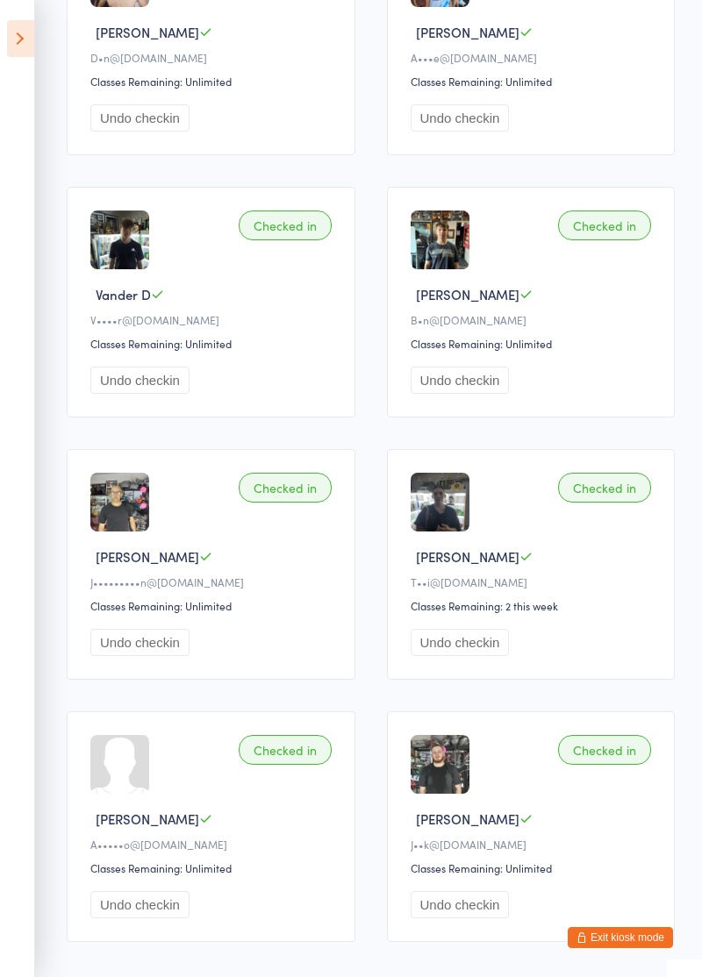
scroll to position [433, 0]
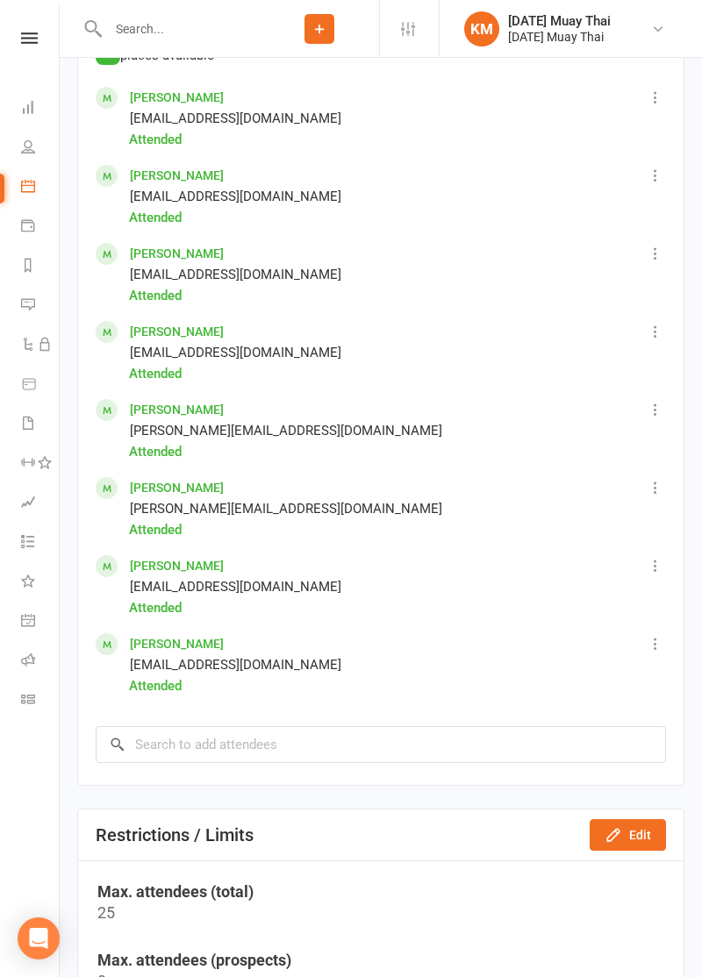
scroll to position [1147, 0]
click at [203, 569] on link "[PERSON_NAME]" at bounding box center [177, 565] width 94 height 14
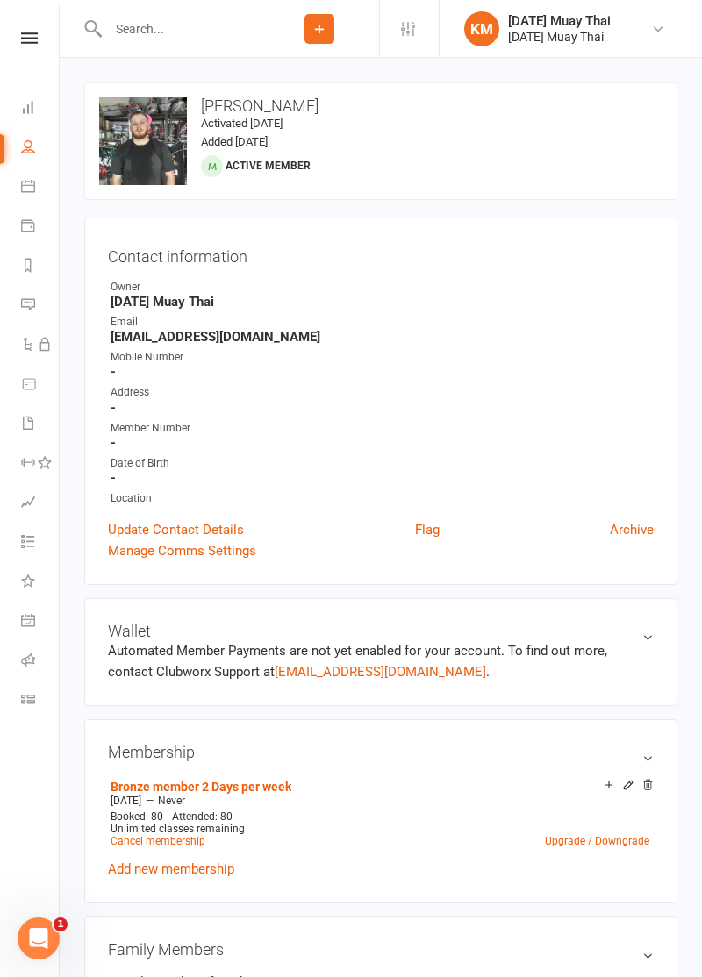
scroll to position [8, 0]
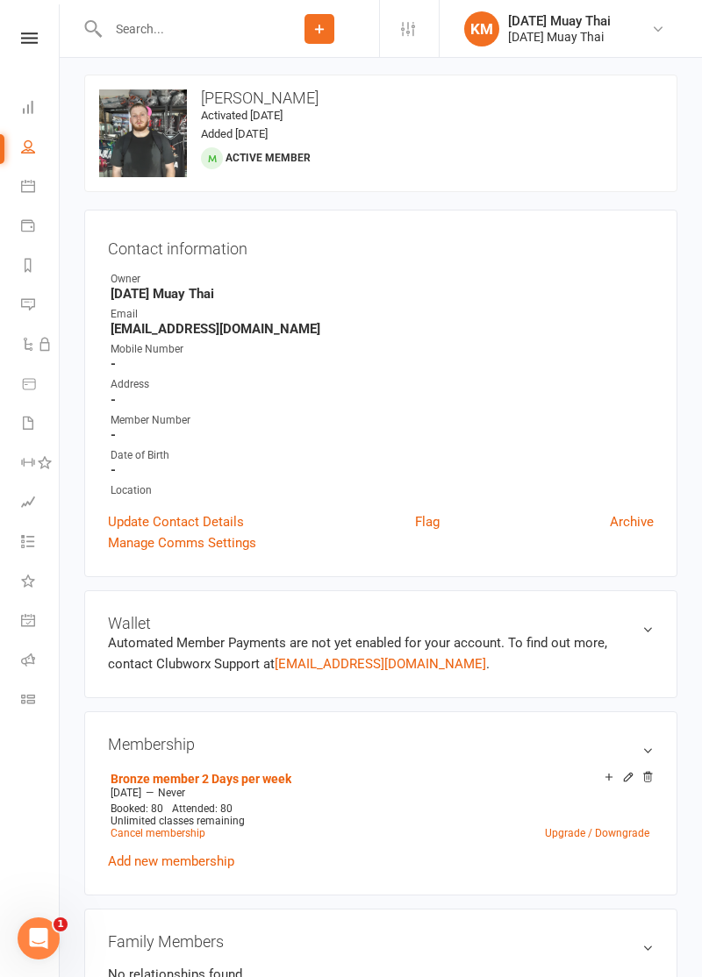
click at [26, 147] on icon at bounding box center [28, 146] width 14 height 14
select select "100"
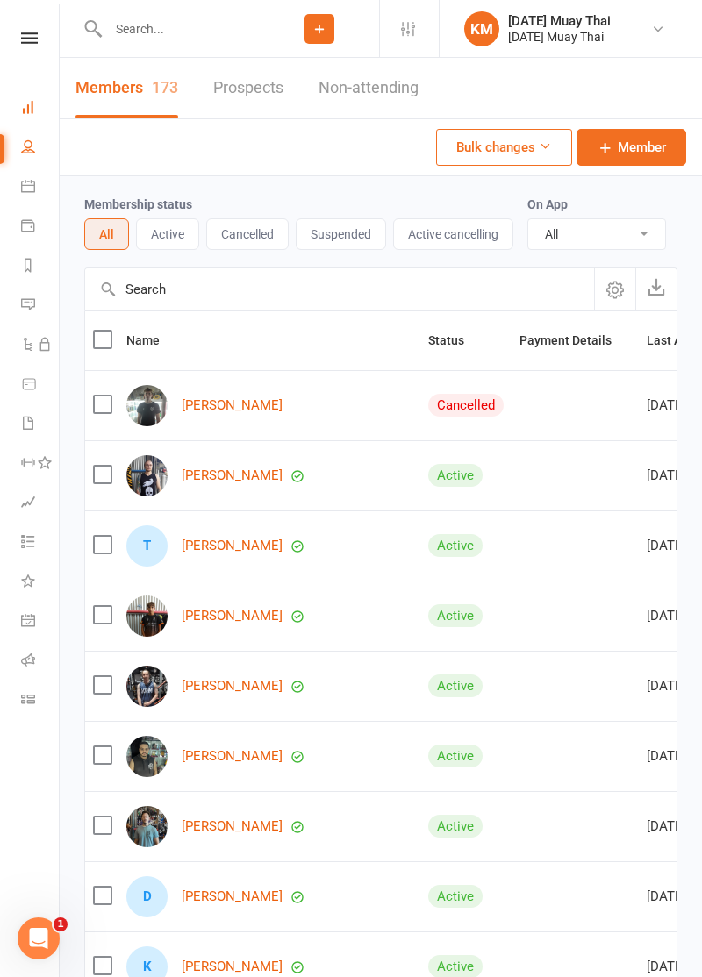
click at [34, 110] on icon at bounding box center [28, 107] width 14 height 14
click at [32, 104] on icon at bounding box center [28, 107] width 14 height 14
click at [31, 102] on icon at bounding box center [28, 107] width 14 height 14
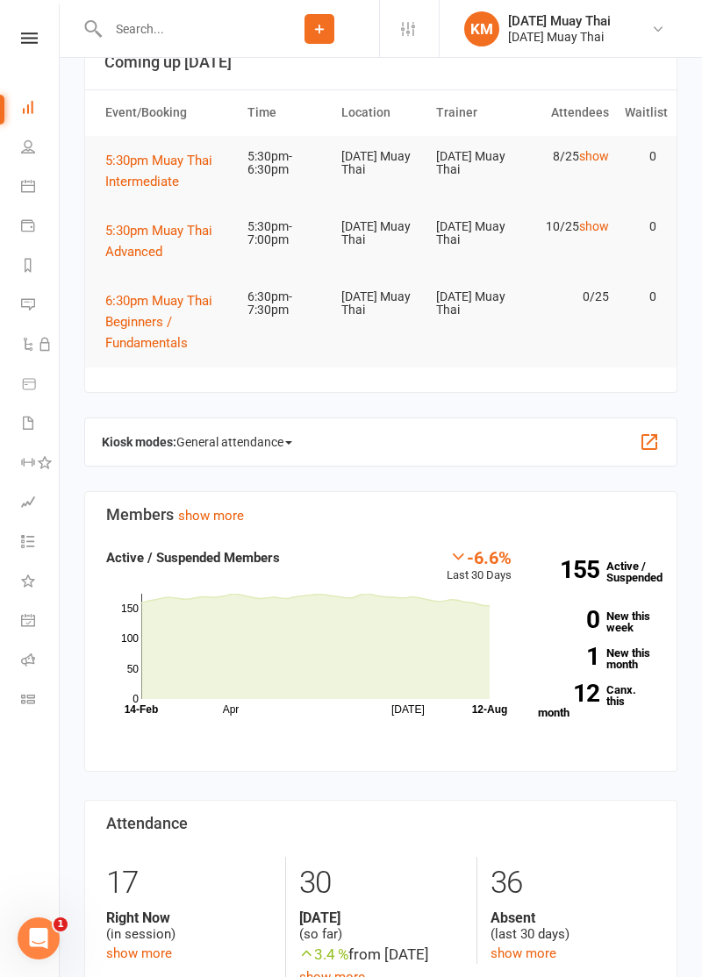
scroll to position [120, 0]
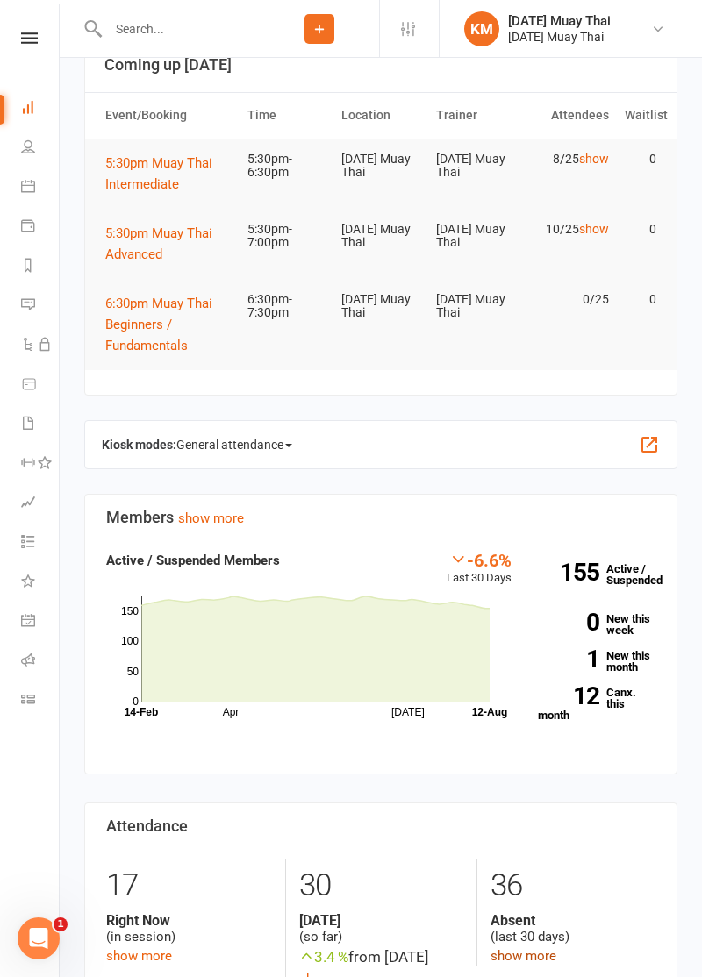
click at [515, 951] on link "show more" at bounding box center [523, 956] width 66 height 16
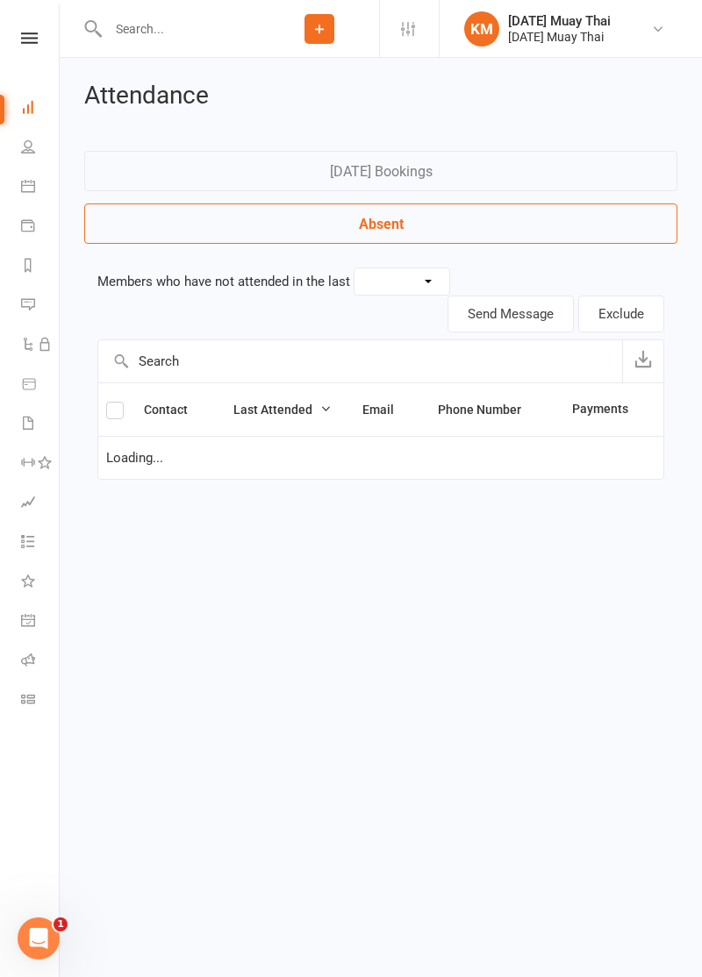
select select "30"
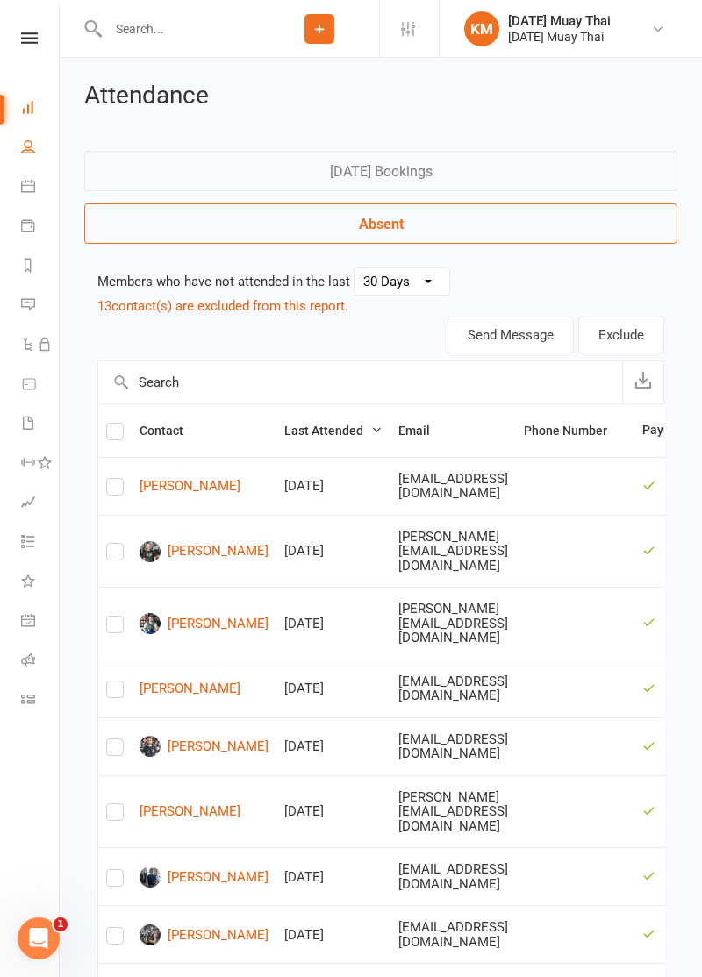
click at [32, 149] on icon at bounding box center [28, 146] width 14 height 14
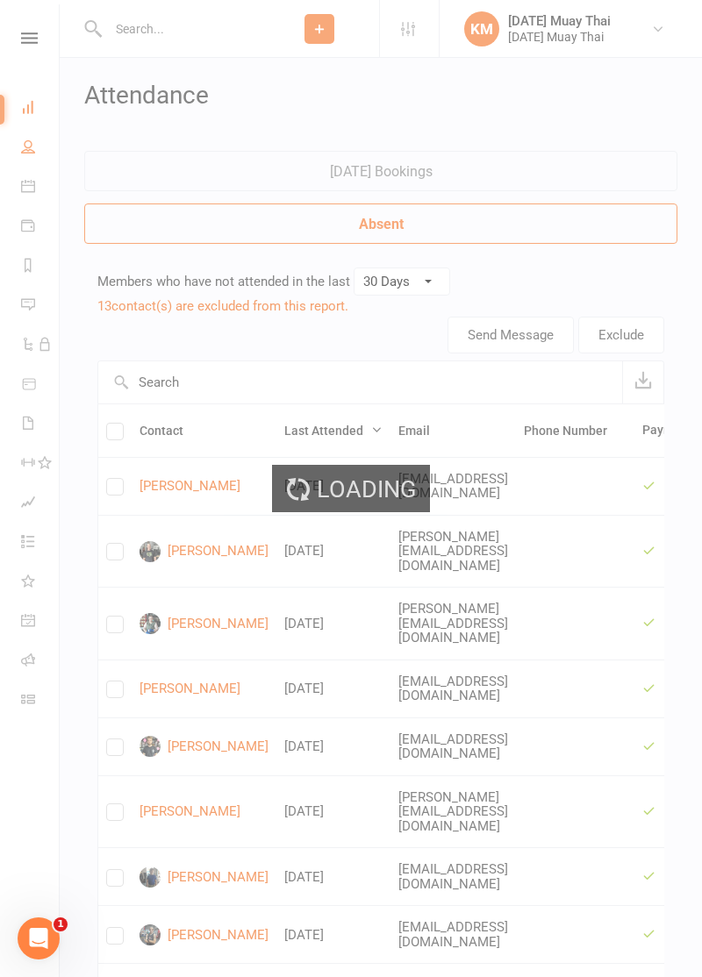
select select "100"
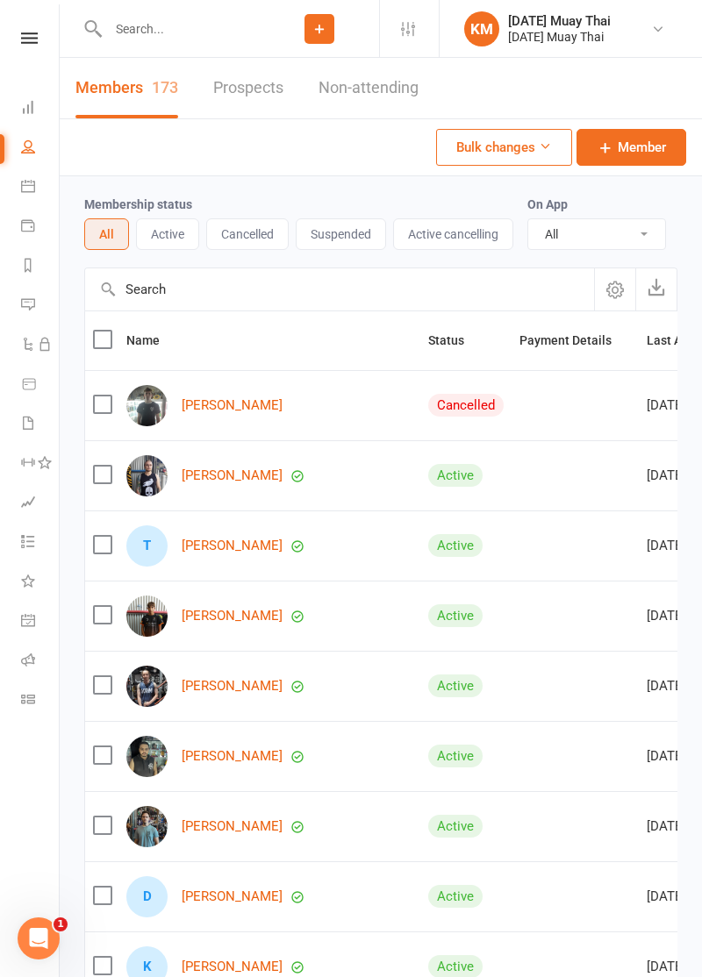
click at [168, 33] on input "text" at bounding box center [181, 29] width 157 height 25
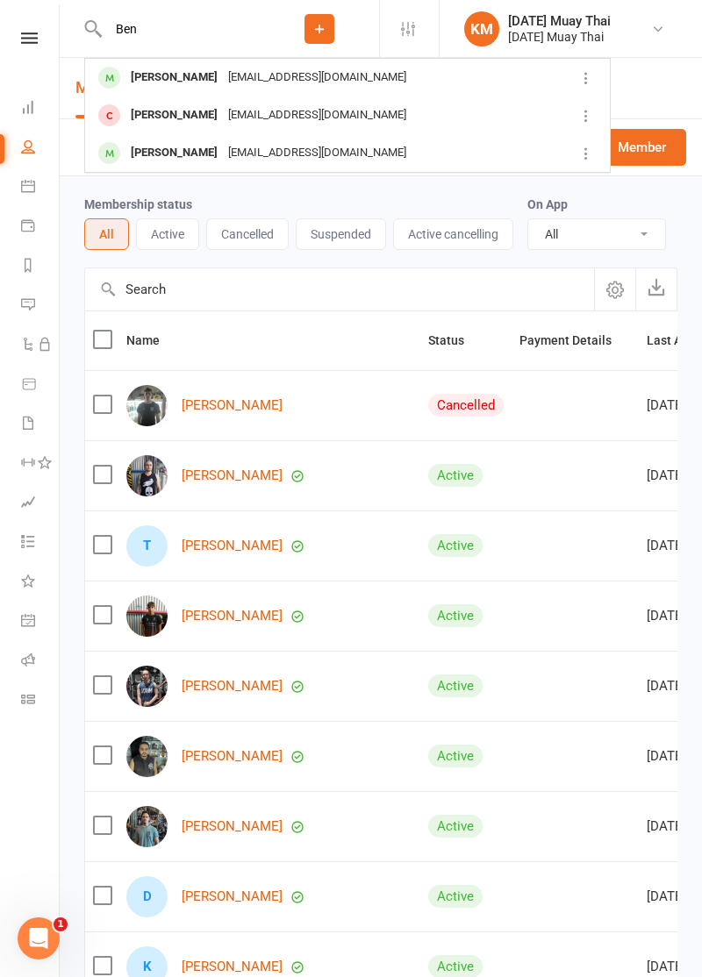
type input "Ben"
click at [223, 108] on div "Bengrese@gmail.com" at bounding box center [317, 115] width 189 height 25
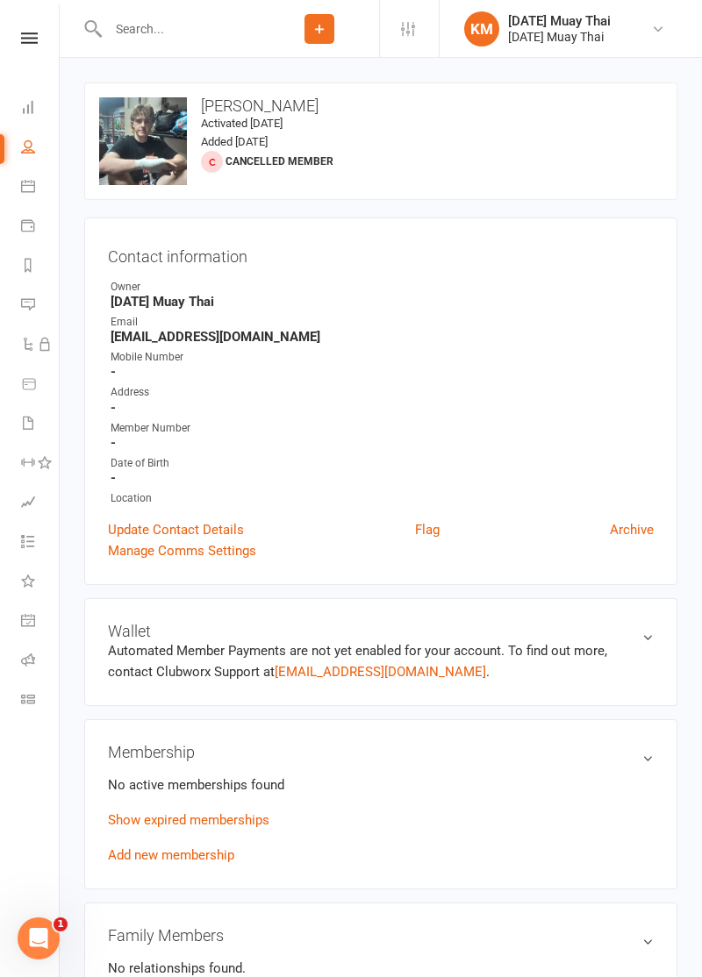
click at [170, 854] on link "Add new membership" at bounding box center [171, 855] width 126 height 16
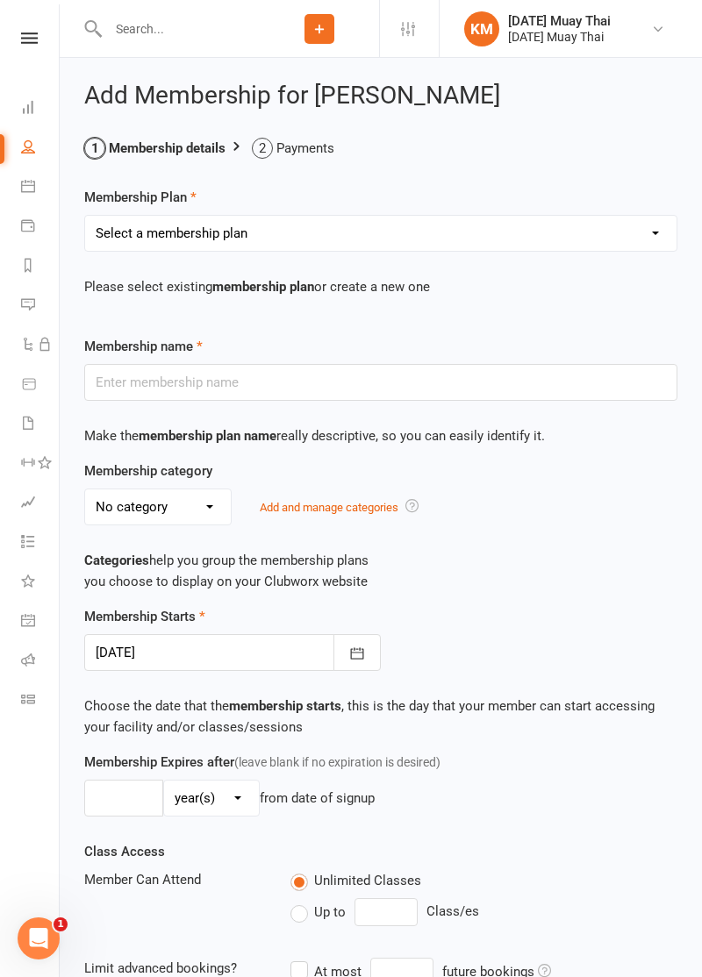
click at [416, 233] on select "Select a membership plan Create new Membership Plan Gold member Unlimited Acces…" at bounding box center [380, 233] width 591 height 35
select select "4"
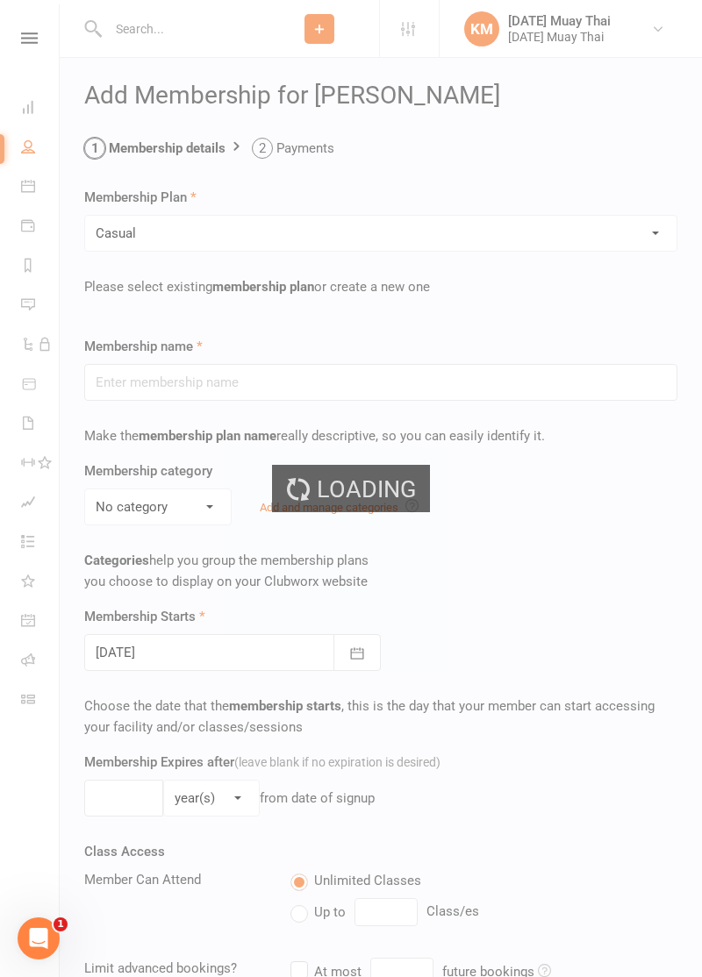
type input "Casual"
select select "7"
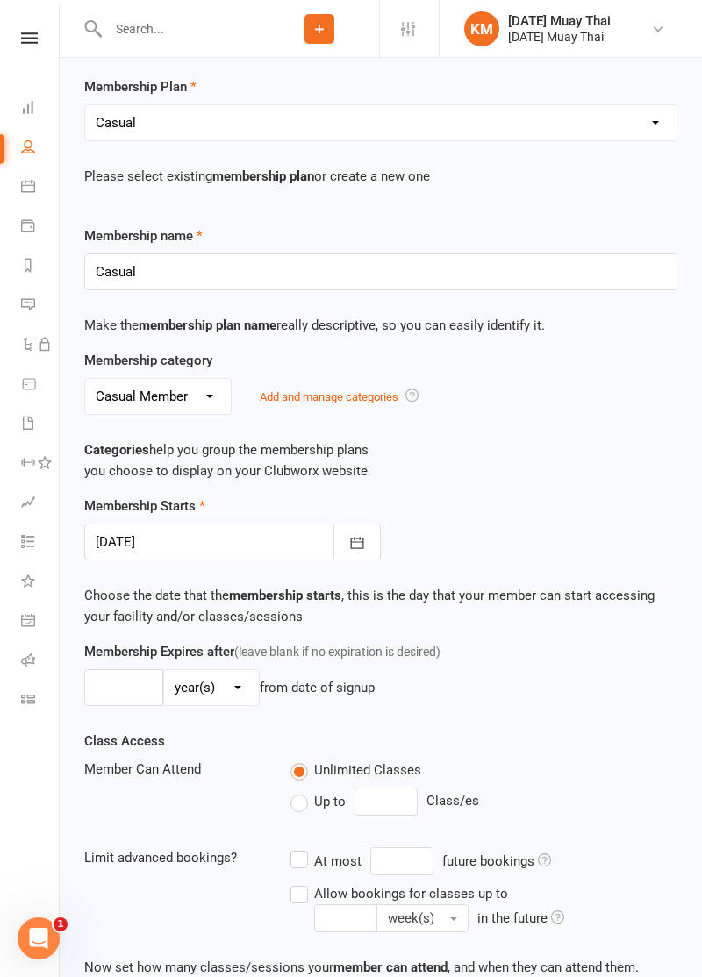
scroll to position [345, 0]
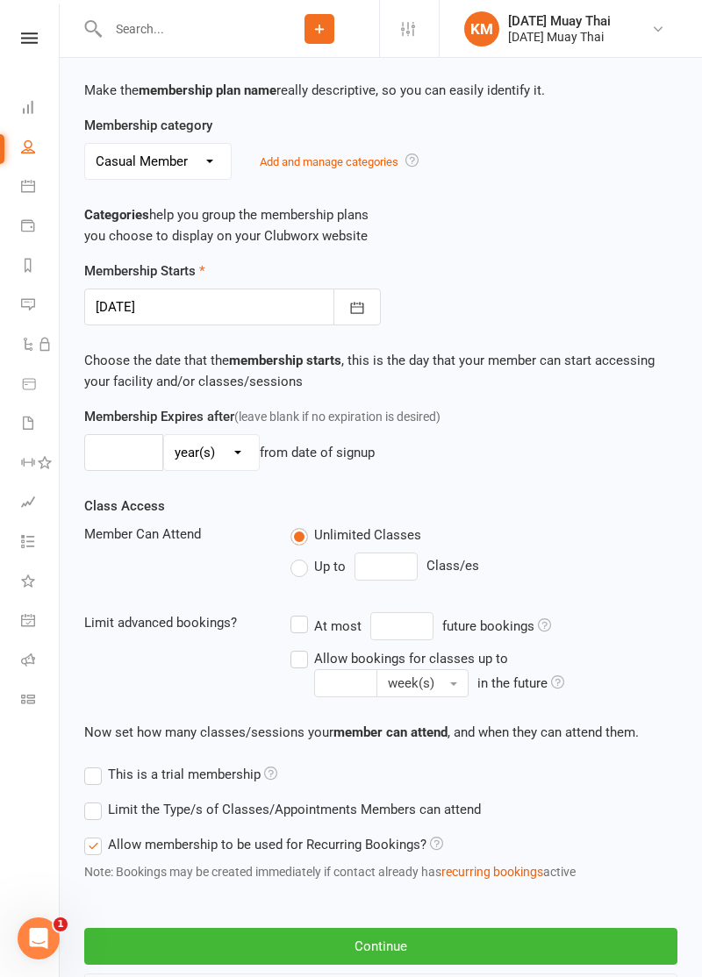
click at [421, 973] on button "Back to Member Profile" at bounding box center [380, 991] width 593 height 37
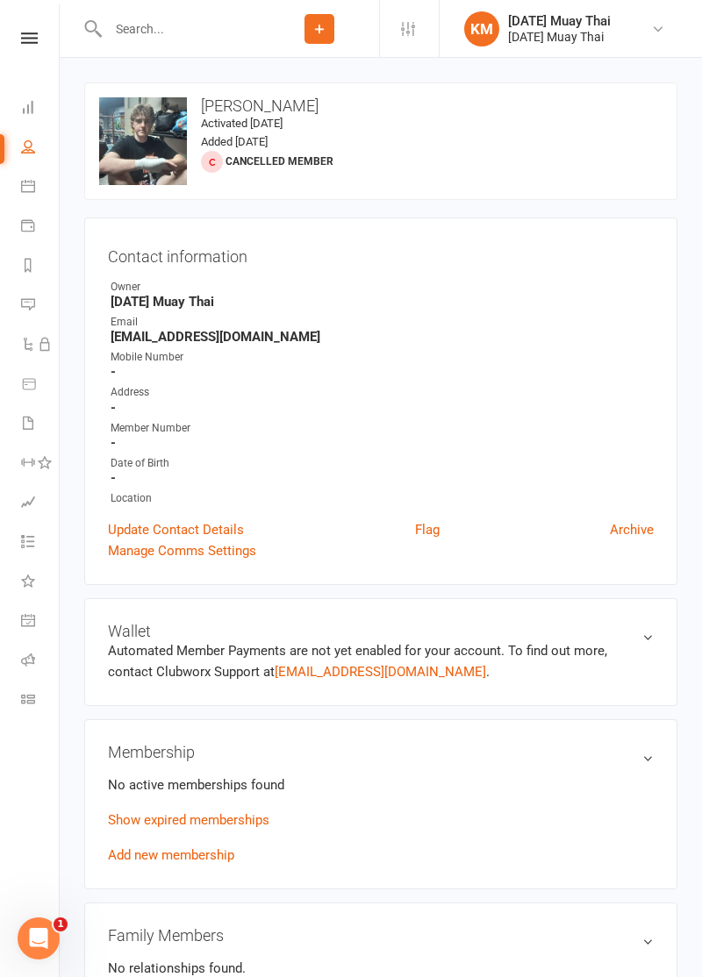
click at [194, 857] on link "Add new membership" at bounding box center [171, 855] width 126 height 16
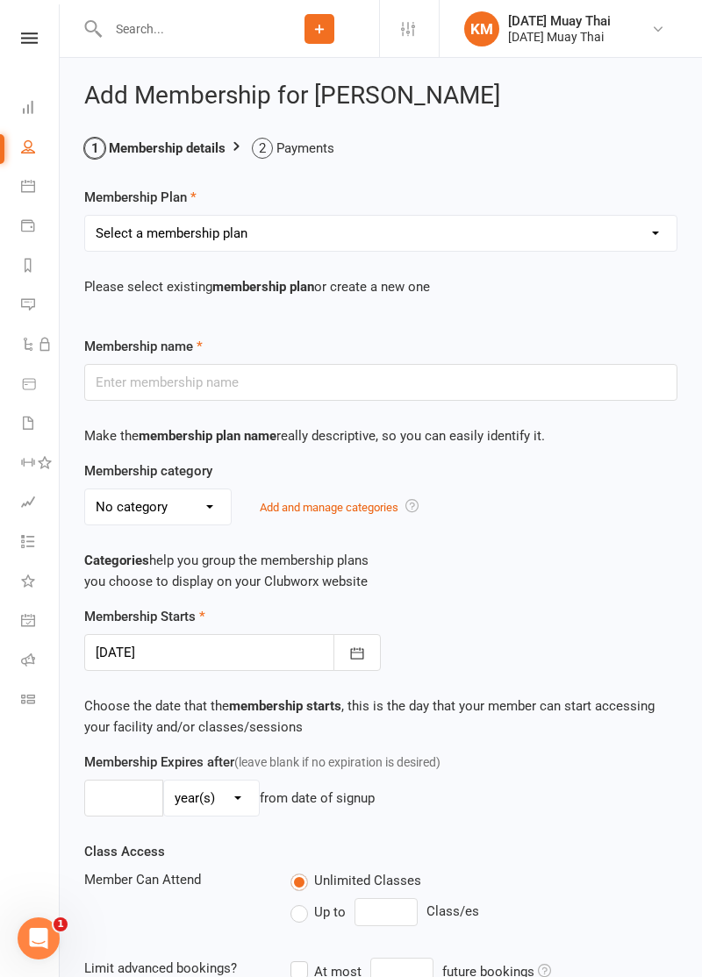
click at [409, 217] on select "Select a membership plan Create new Membership Plan Gold member Unlimited Acces…" at bounding box center [380, 233] width 591 height 35
select select "4"
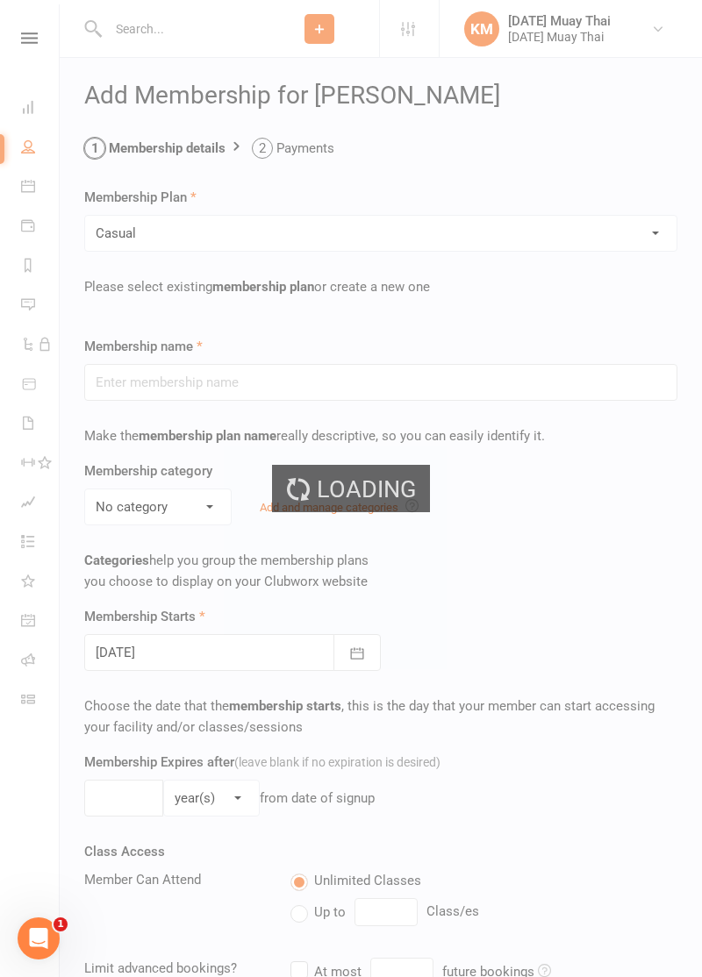
type input "Casual"
select select "7"
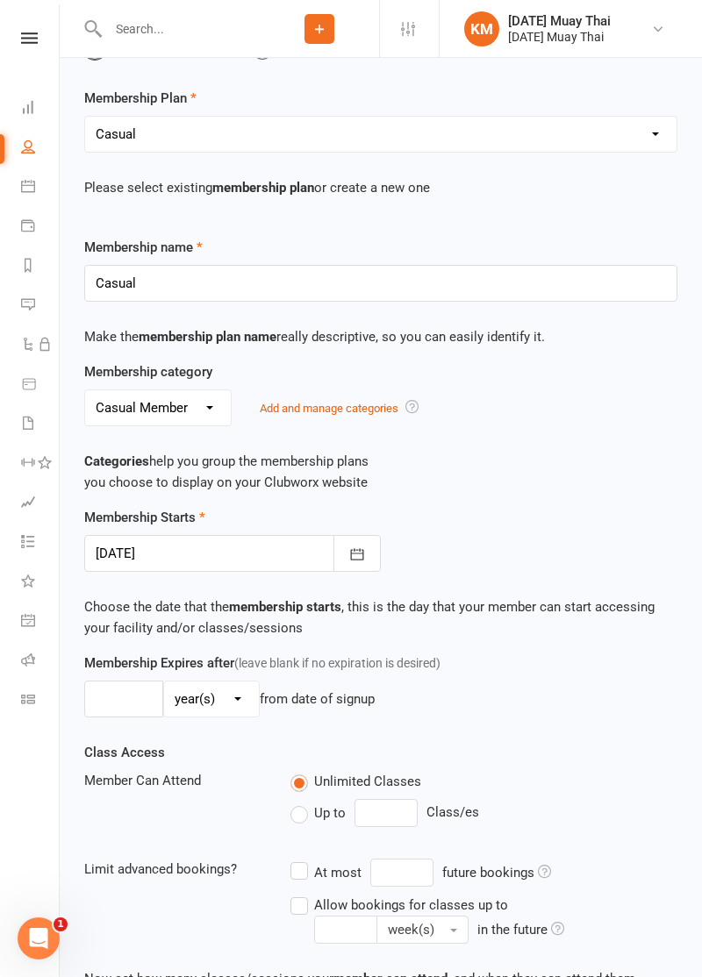
scroll to position [345, 0]
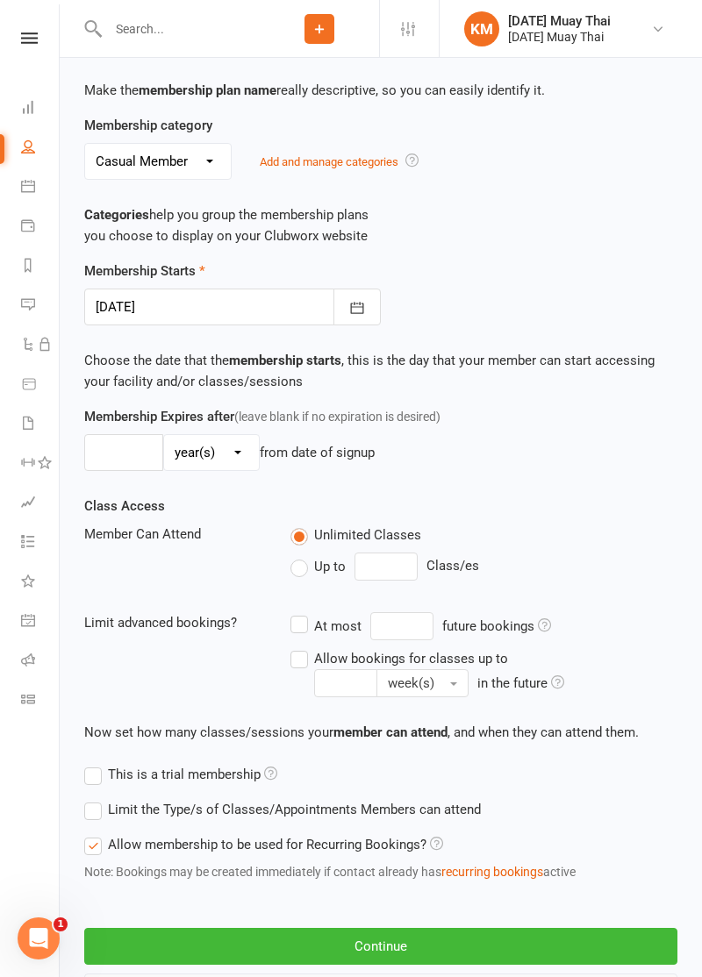
click at [374, 973] on button "Back to Member Profile" at bounding box center [380, 991] width 593 height 37
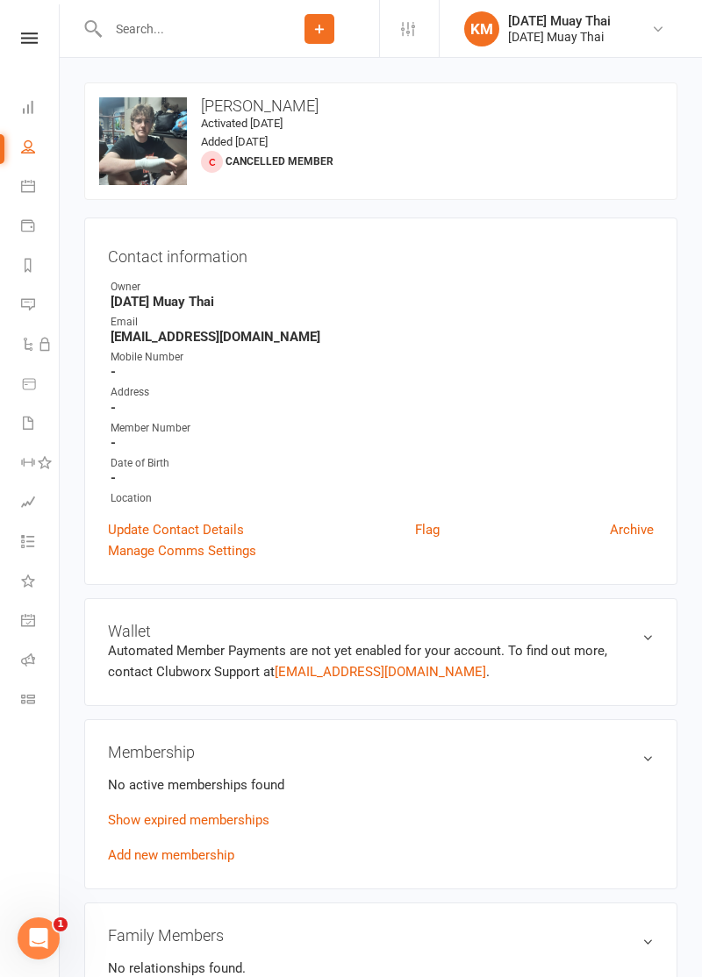
click at [214, 854] on link "Add new membership" at bounding box center [171, 855] width 126 height 16
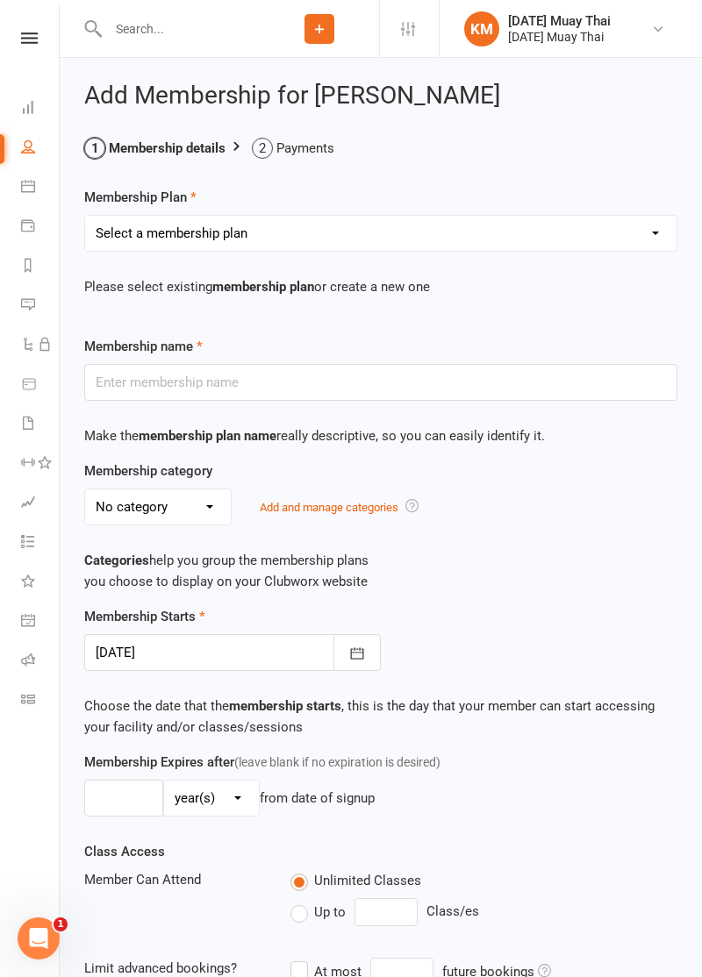
click at [459, 231] on select "Select a membership plan Create new Membership Plan Gold member Unlimited Acces…" at bounding box center [380, 233] width 591 height 35
select select "4"
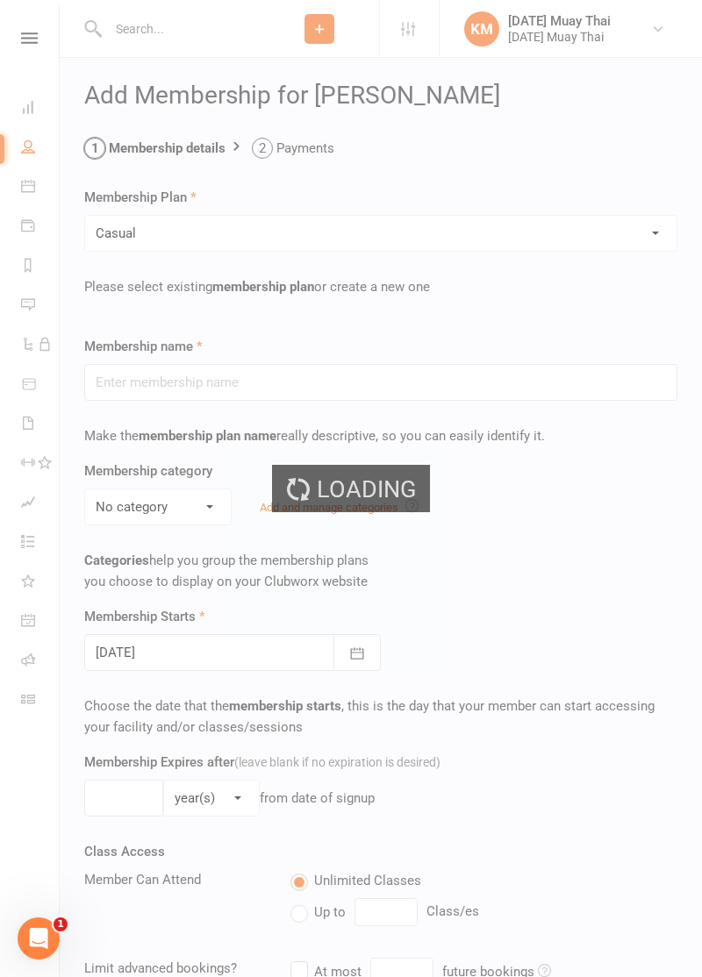
type input "Casual"
select select "7"
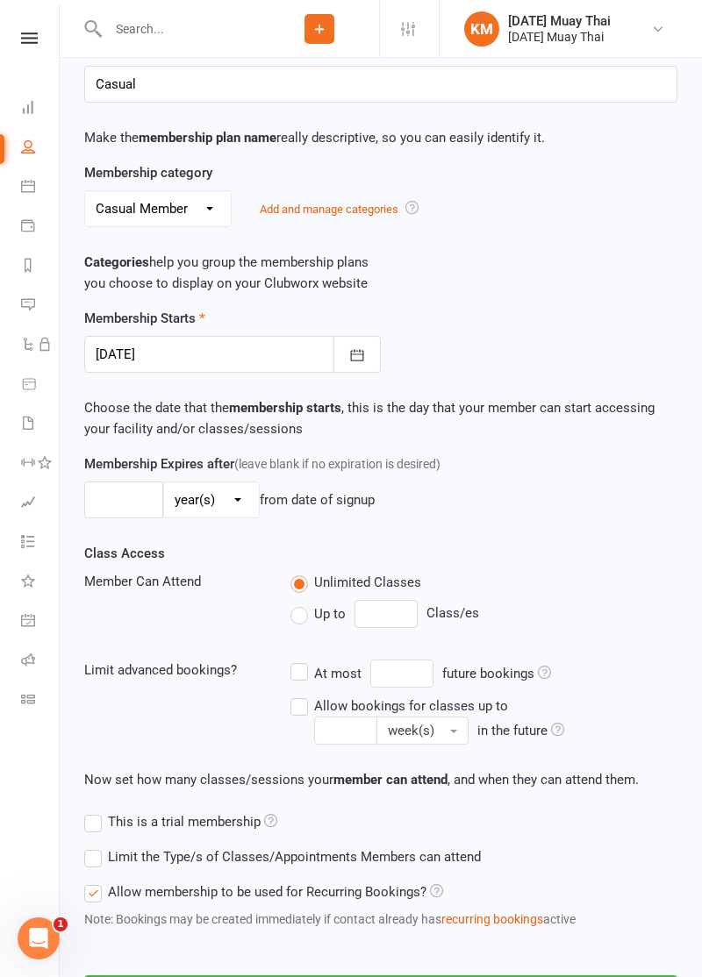
scroll to position [345, 0]
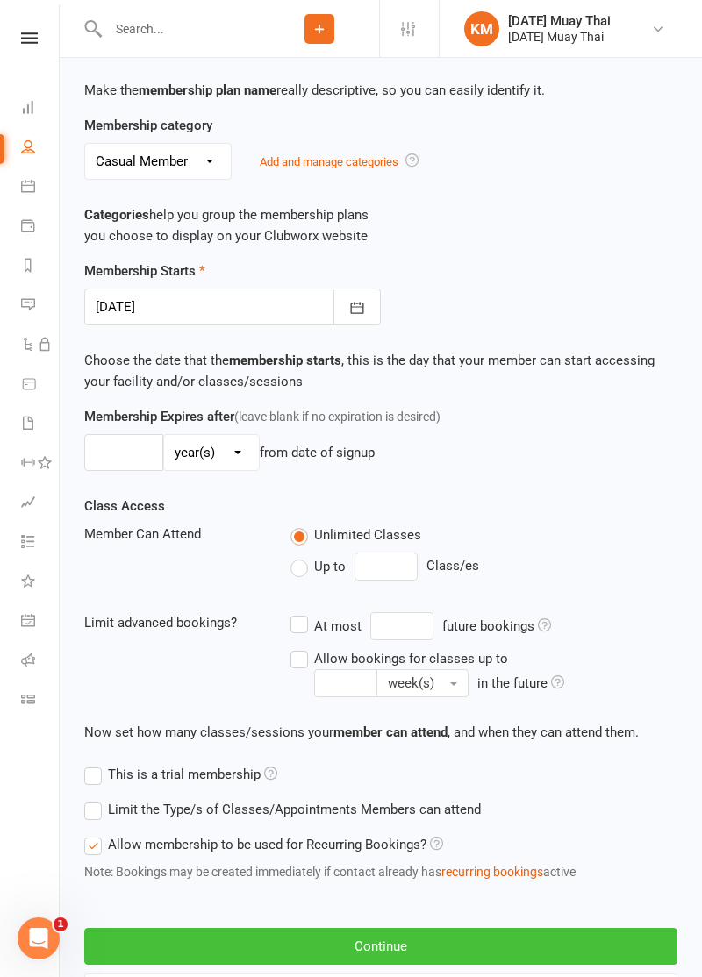
click at [398, 945] on button "Continue" at bounding box center [380, 946] width 593 height 37
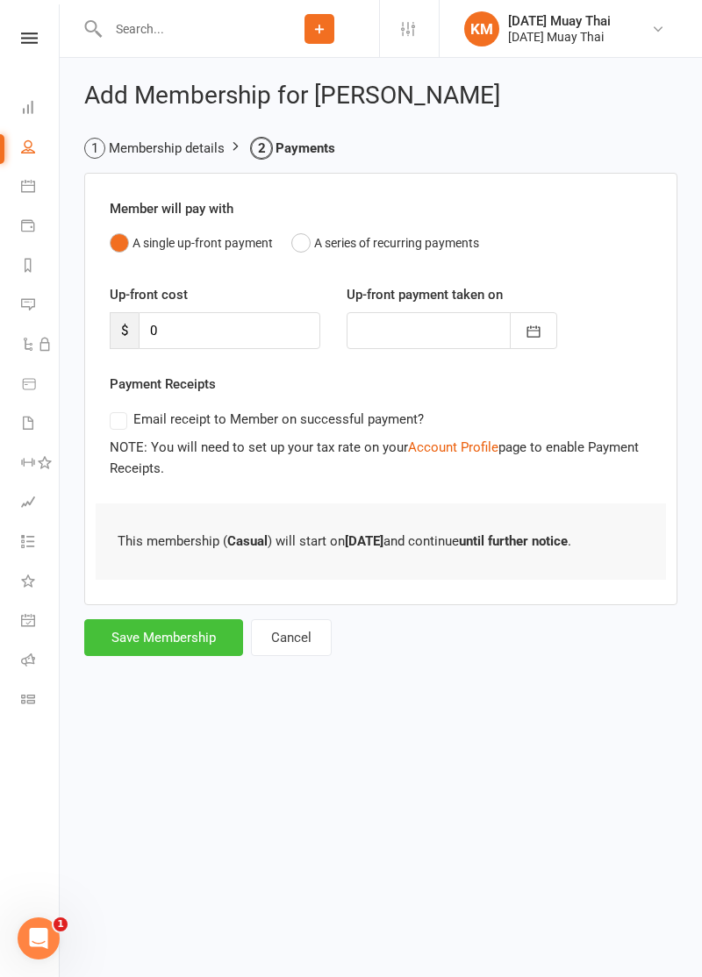
click at [132, 628] on button "Save Membership" at bounding box center [163, 637] width 159 height 37
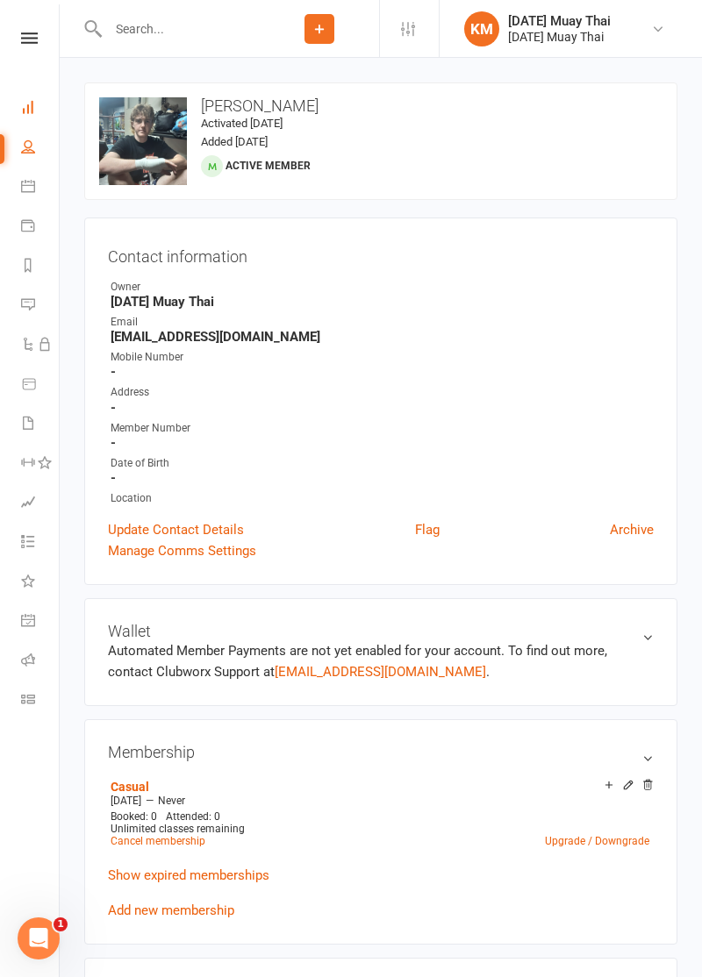
click at [31, 106] on icon at bounding box center [28, 107] width 14 height 14
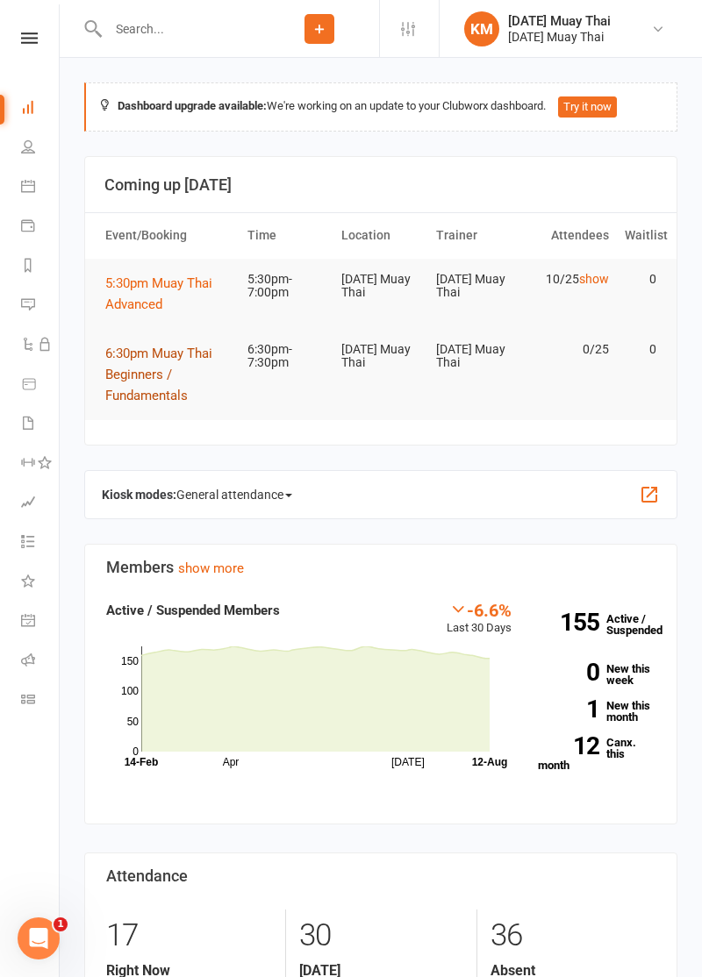
click at [151, 388] on span "6:30pm Muay Thai Beginners / Fundamentals" at bounding box center [158, 374] width 107 height 58
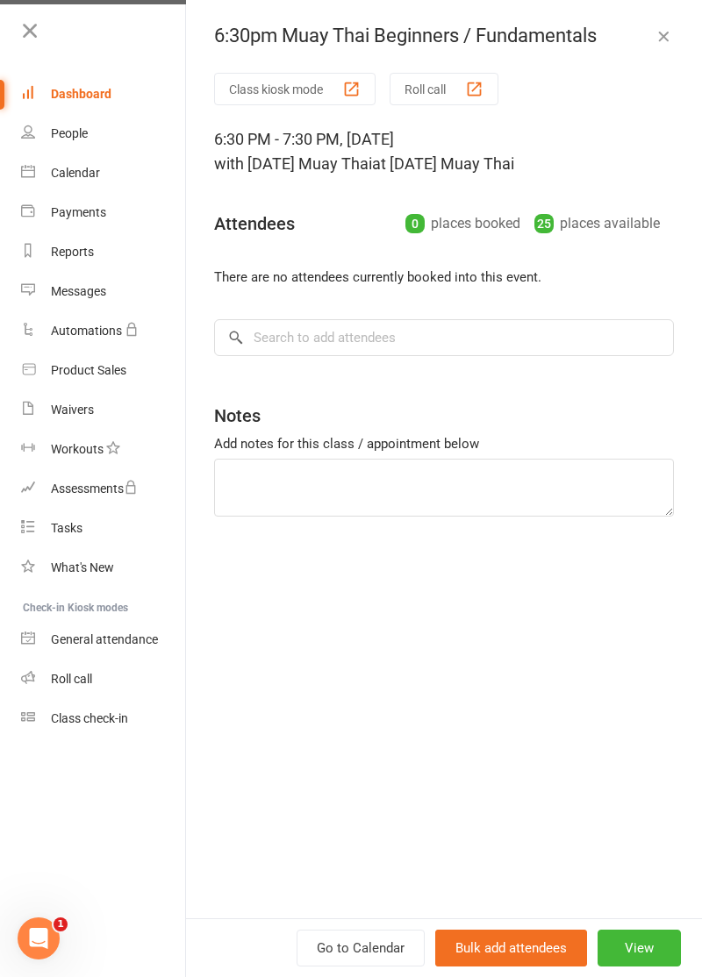
click at [464, 96] on button "Roll call" at bounding box center [443, 89] width 109 height 32
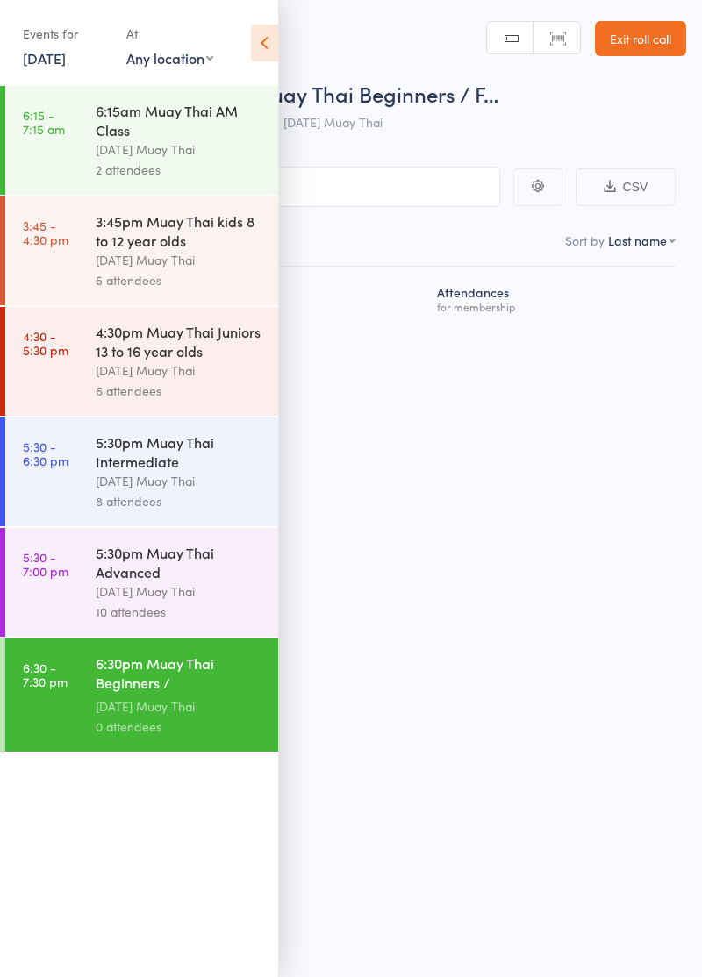
click at [264, 34] on icon at bounding box center [264, 43] width 27 height 37
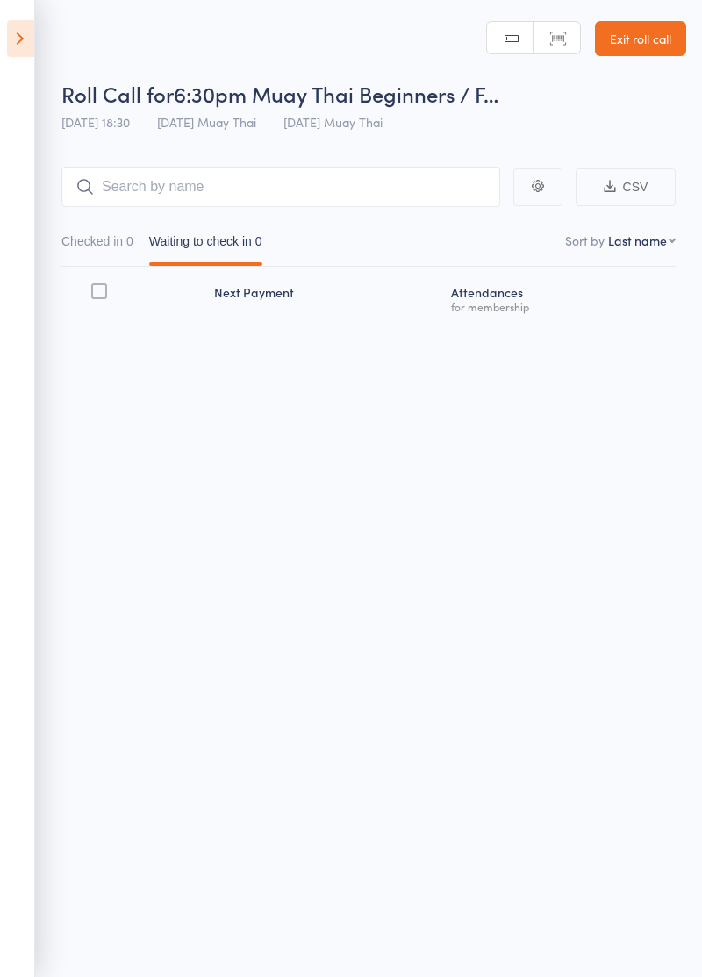
click at [229, 225] on button "Waiting to check in 0" at bounding box center [205, 245] width 113 height 40
click at [145, 179] on input "search" at bounding box center [280, 187] width 438 height 40
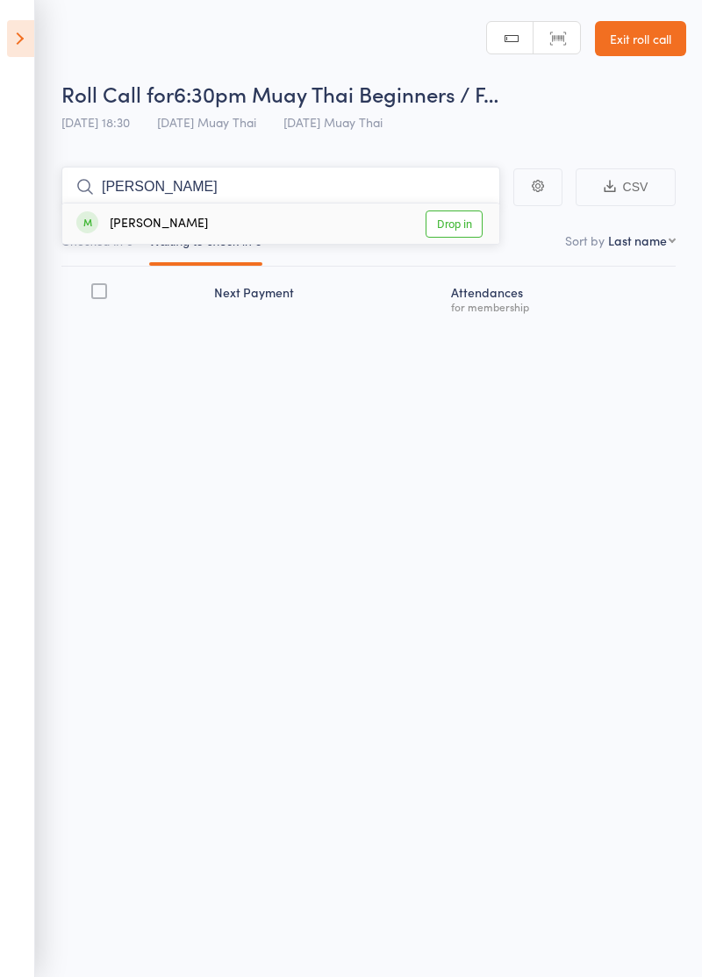
type input "Trent"
click at [461, 223] on link "Drop in" at bounding box center [453, 223] width 57 height 27
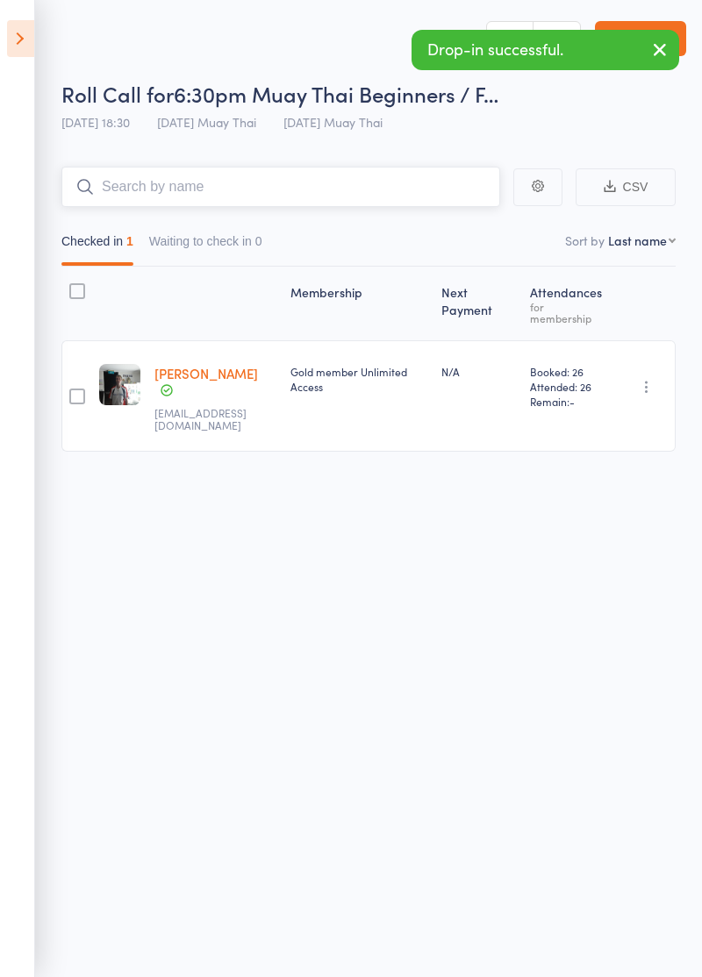
click at [123, 195] on input "search" at bounding box center [280, 187] width 438 height 40
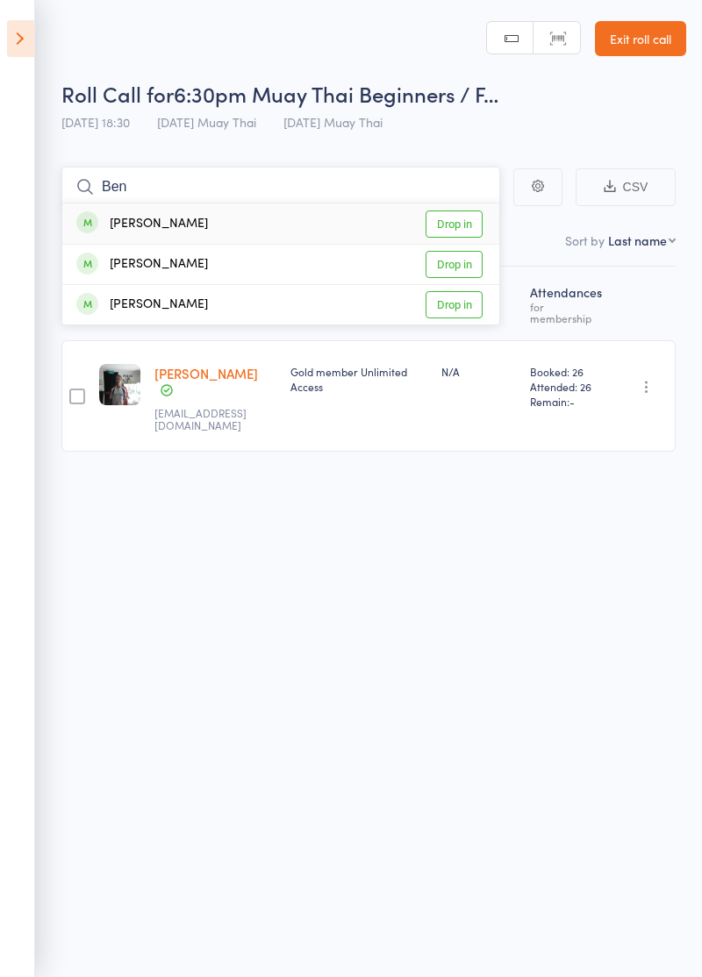
type input "Ben"
click at [464, 260] on link "Drop in" at bounding box center [453, 264] width 57 height 27
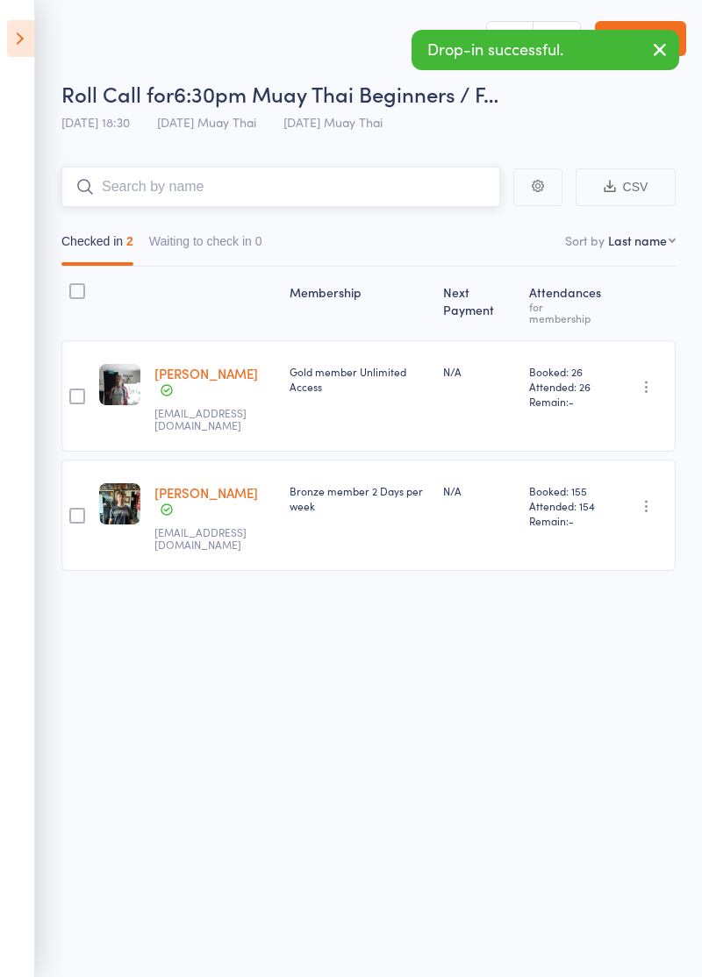
click at [192, 227] on button "Waiting to check in 0" at bounding box center [205, 245] width 113 height 40
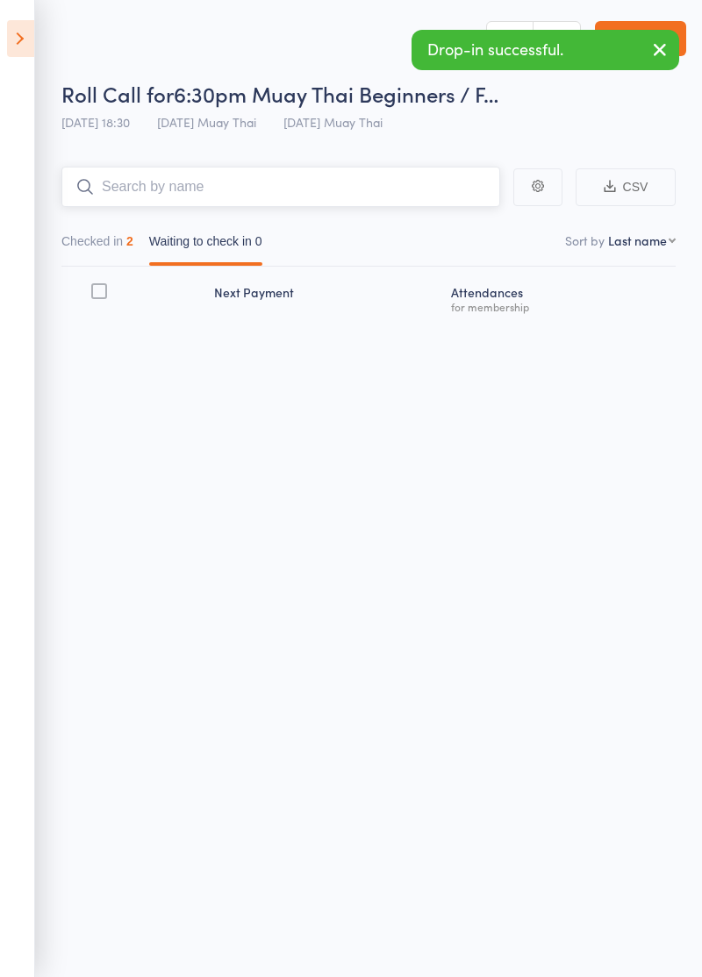
click at [95, 247] on button "Checked in 2" at bounding box center [97, 245] width 72 height 40
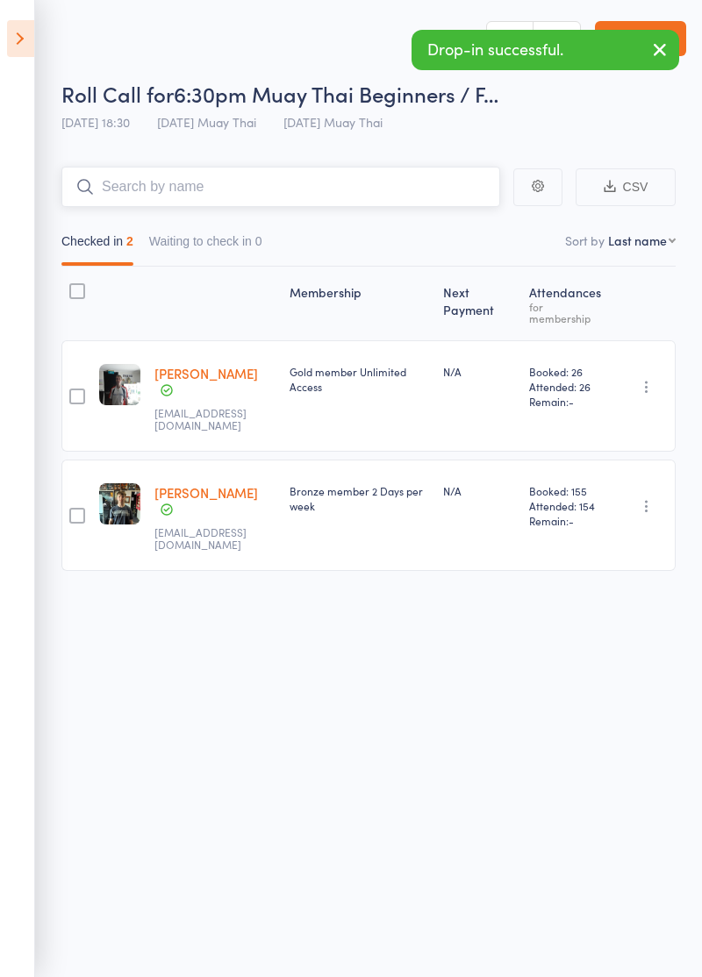
click at [195, 184] on input "search" at bounding box center [280, 187] width 438 height 40
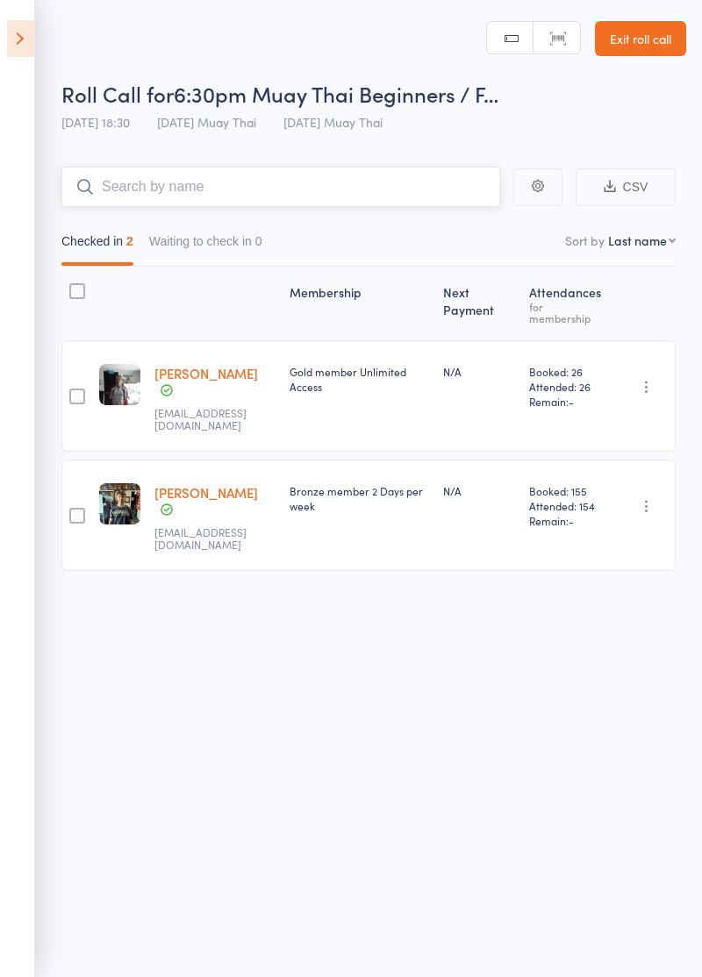
click at [176, 204] on input "search" at bounding box center [280, 187] width 438 height 40
click at [372, 182] on input "search" at bounding box center [280, 187] width 438 height 40
click at [648, 497] on icon "button" at bounding box center [647, 506] width 18 height 18
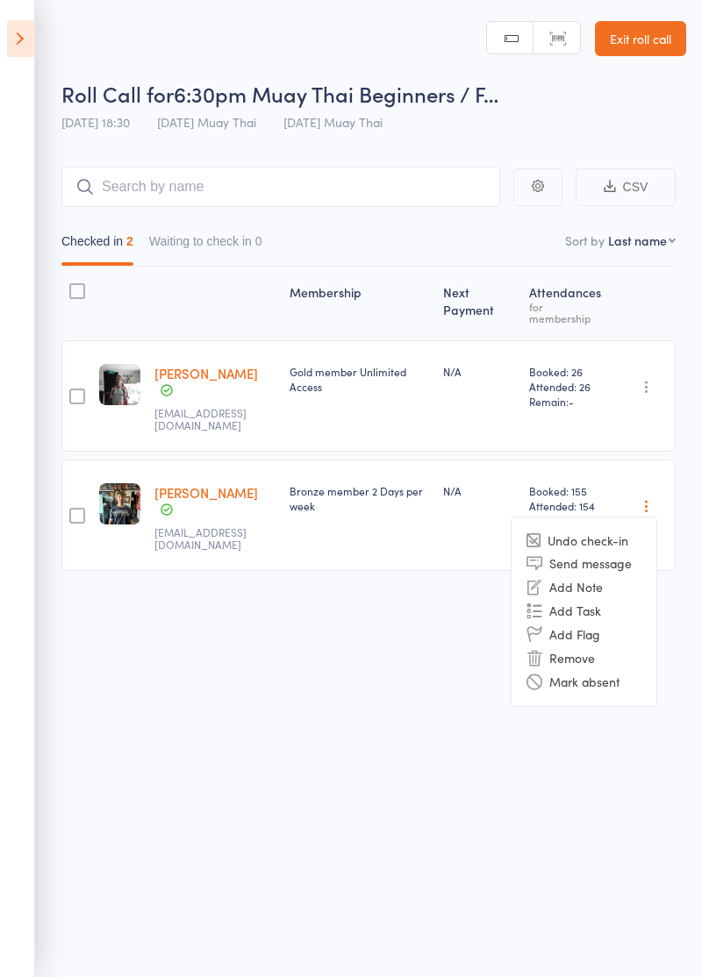
click at [578, 646] on li "Remove" at bounding box center [583, 658] width 145 height 24
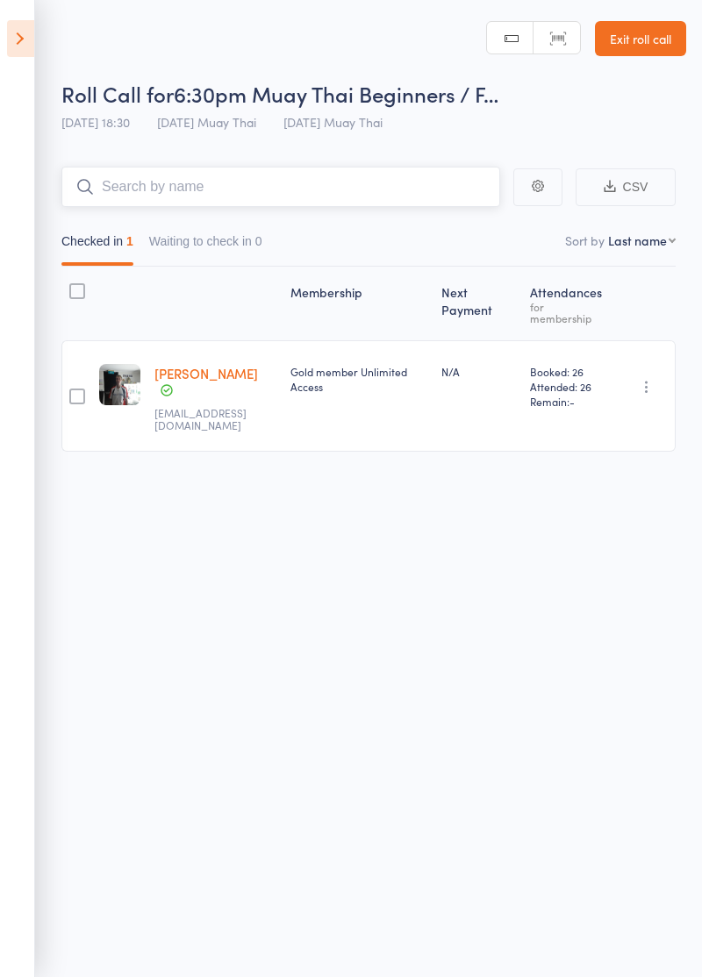
click at [394, 182] on input "search" at bounding box center [280, 187] width 438 height 40
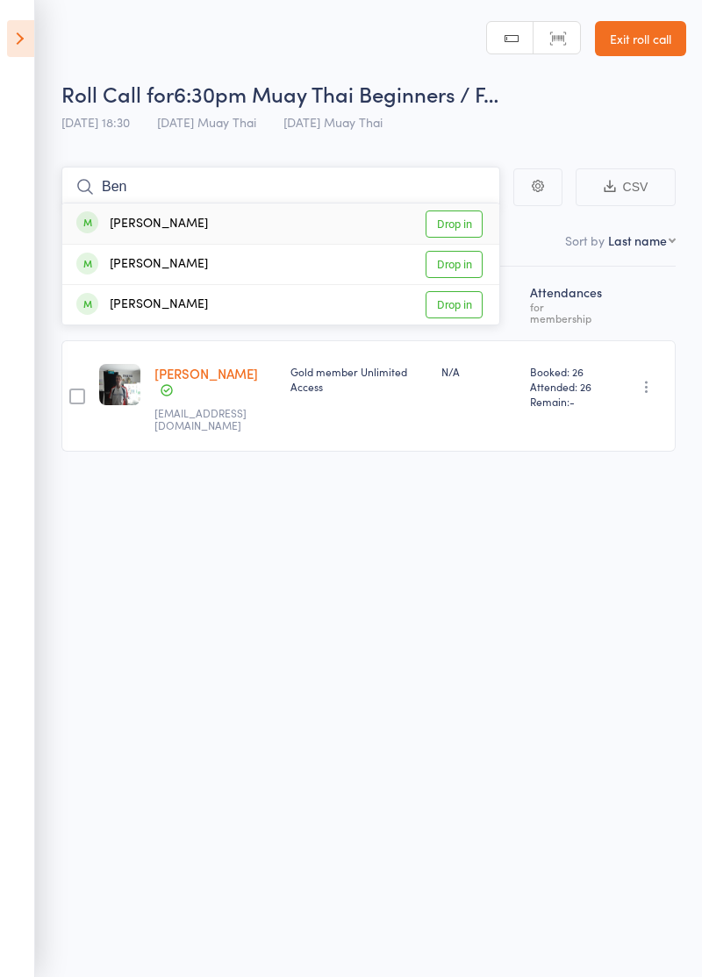
type input "Ben"
click at [470, 221] on link "Drop in" at bounding box center [453, 223] width 57 height 27
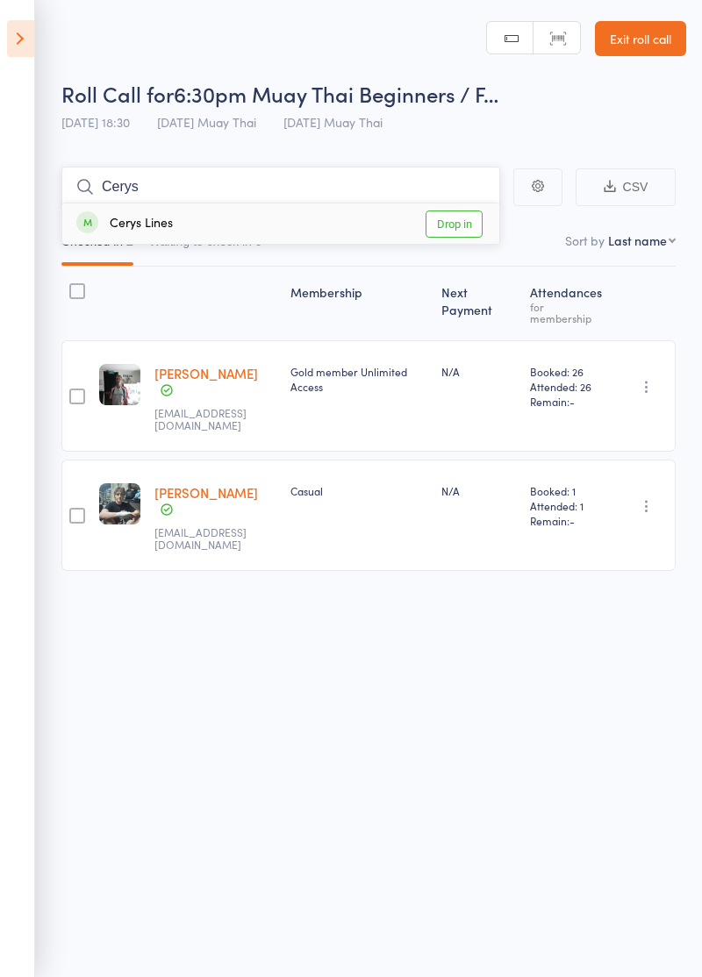
type input "Cerys"
click at [460, 228] on link "Drop in" at bounding box center [453, 223] width 57 height 27
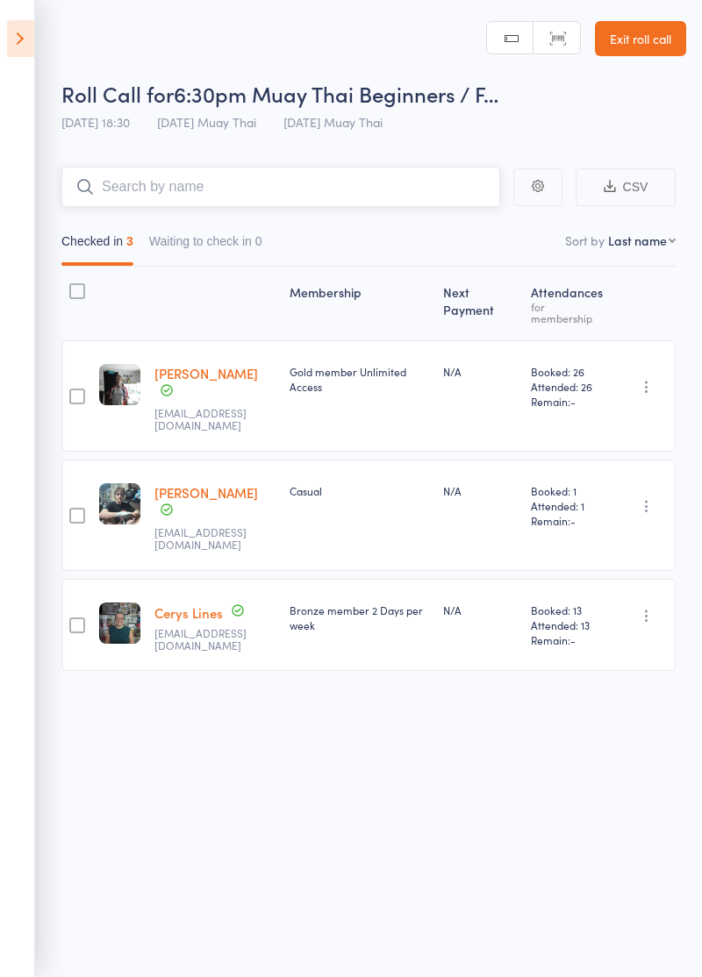
click at [345, 181] on input "search" at bounding box center [280, 187] width 438 height 40
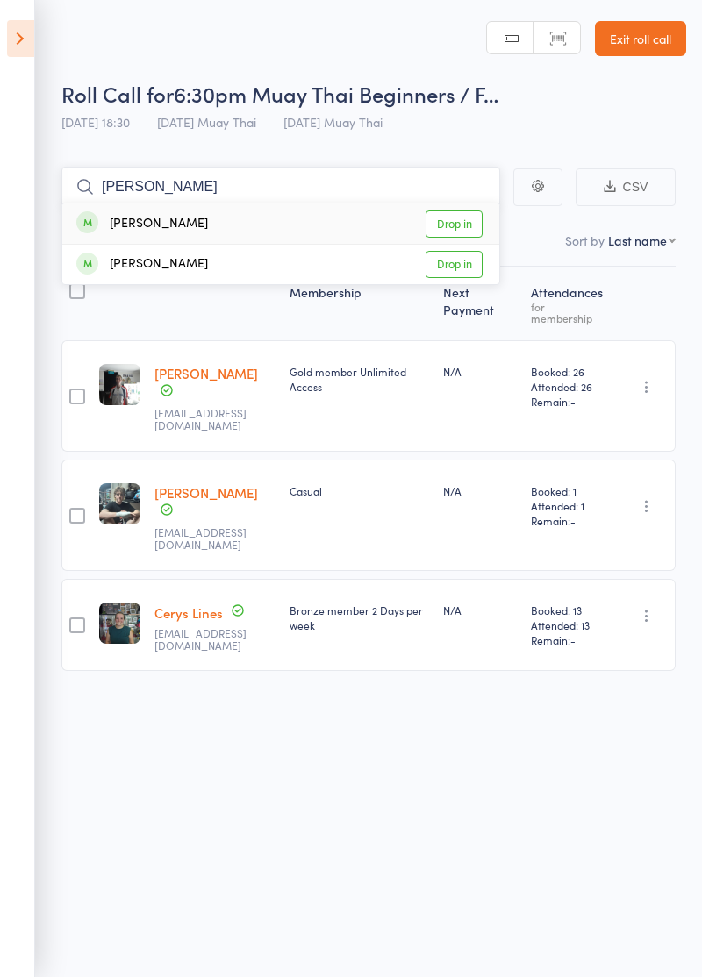
type input "Ellie"
click at [463, 225] on link "Drop in" at bounding box center [453, 223] width 57 height 27
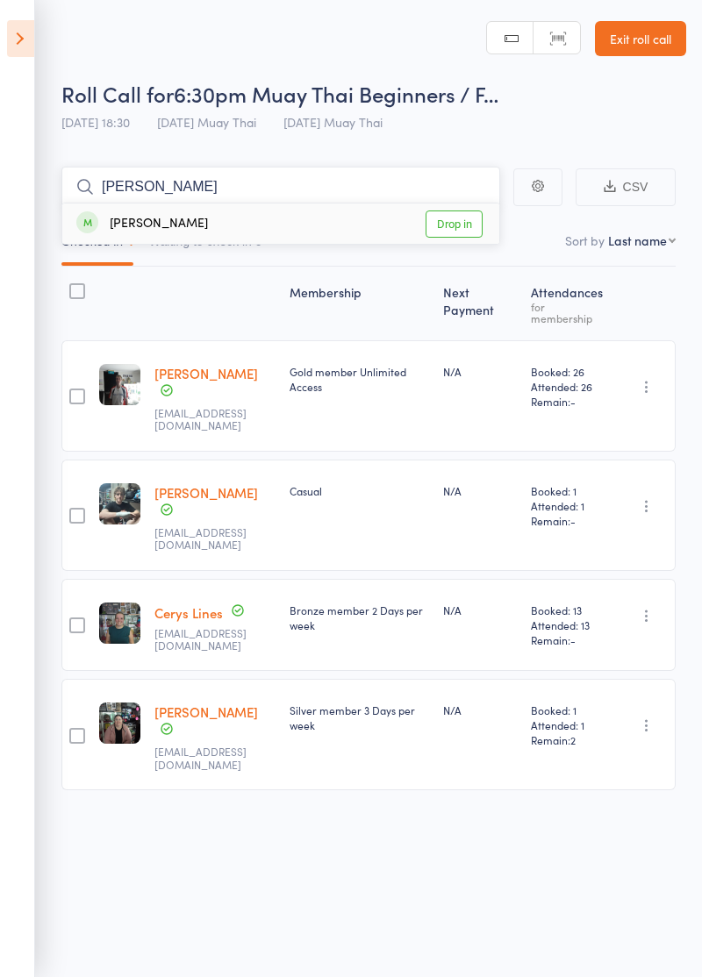
type input "Laura"
click at [458, 221] on link "Drop in" at bounding box center [453, 223] width 57 height 27
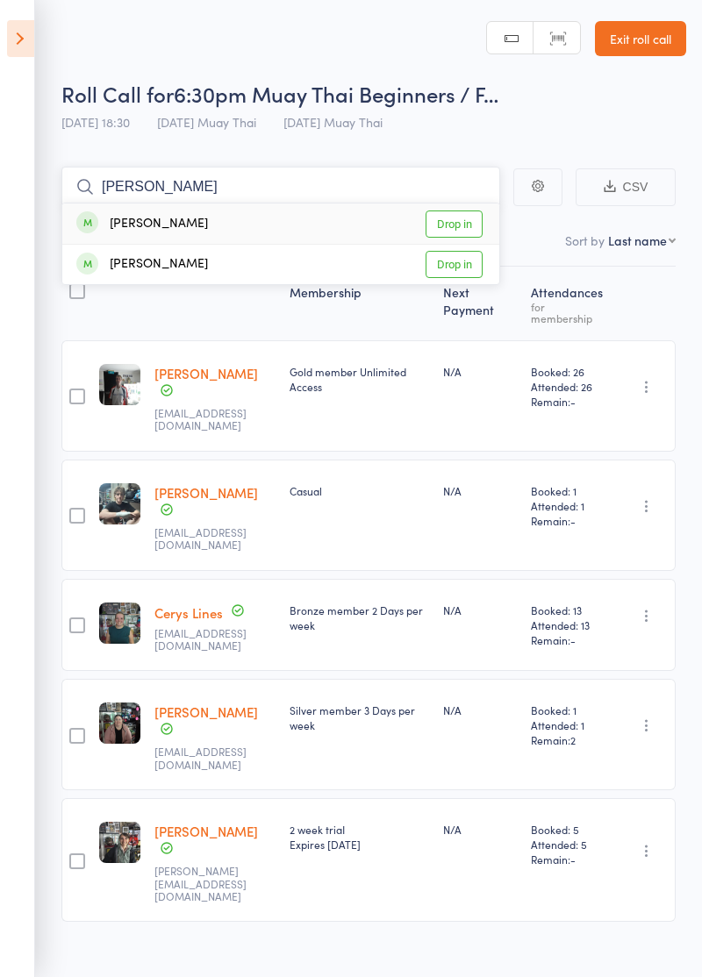
type input "Kathleen"
click at [465, 223] on link "Drop in" at bounding box center [453, 223] width 57 height 27
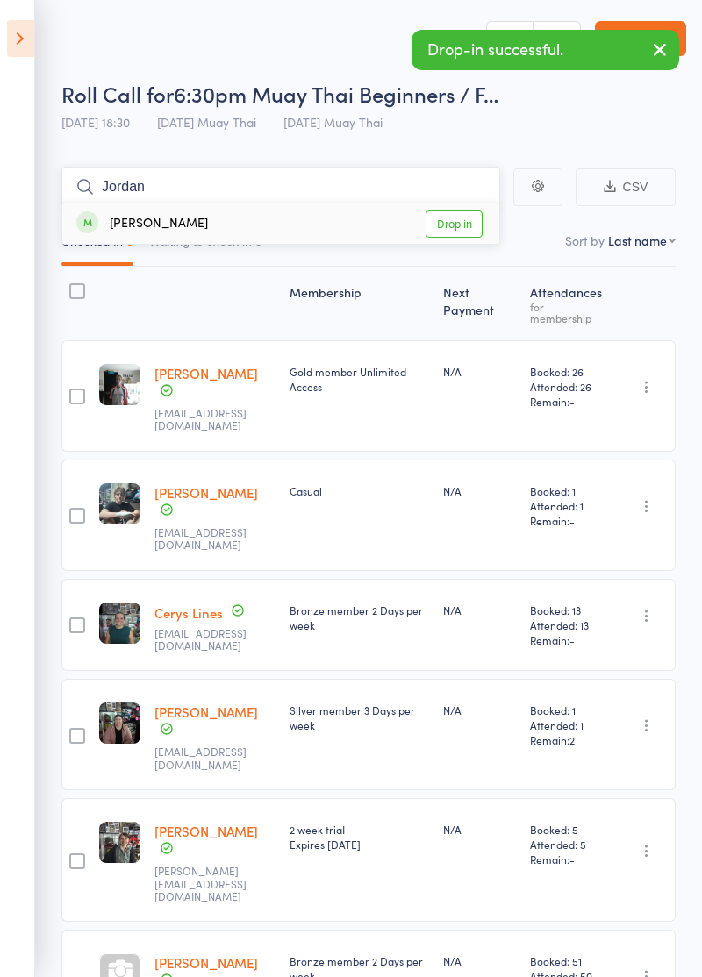
type input "Jordan"
click at [469, 224] on link "Drop in" at bounding box center [453, 223] width 57 height 27
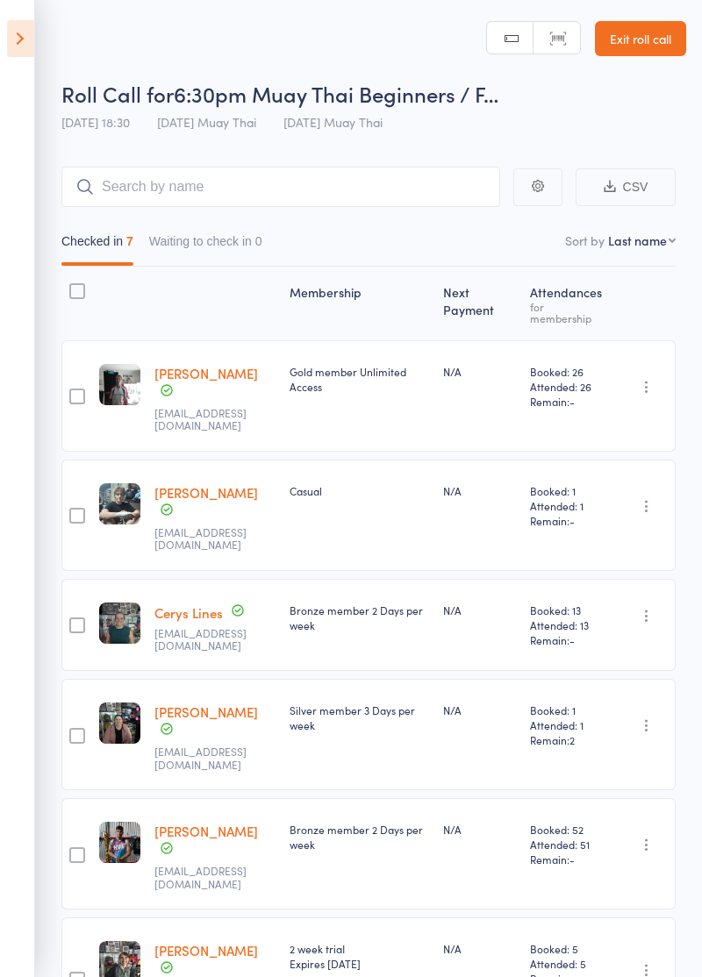
click at [653, 53] on link "Exit roll call" at bounding box center [640, 38] width 91 height 35
